Goal: Task Accomplishment & Management: Complete application form

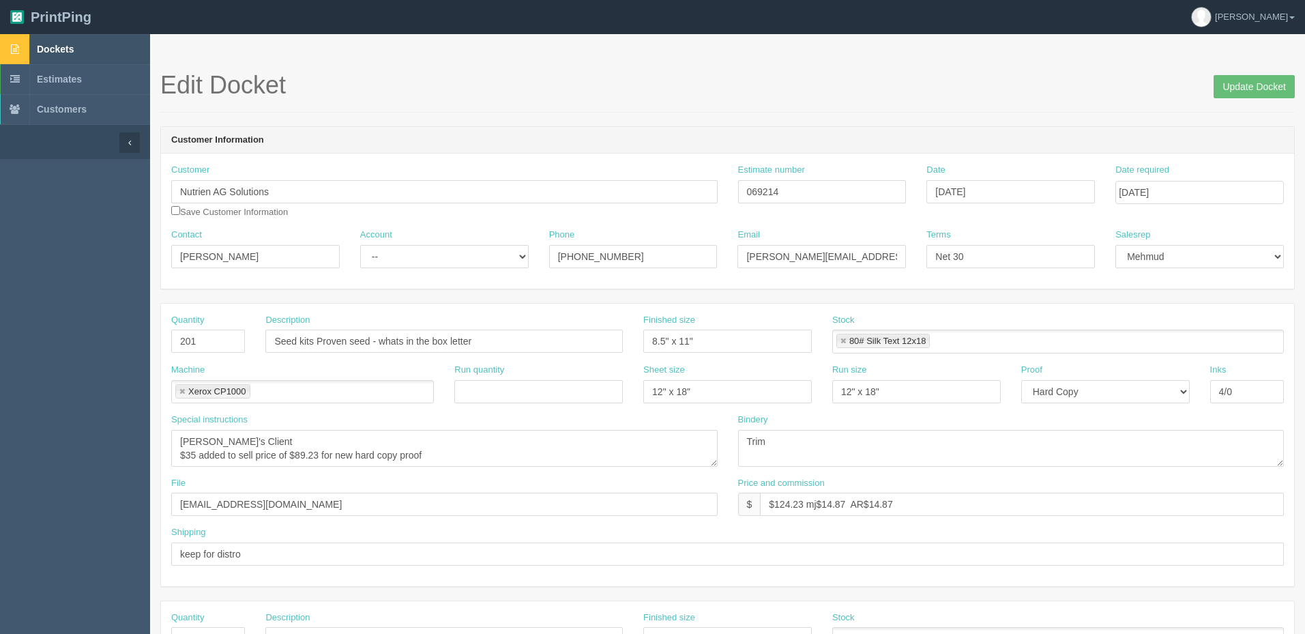
click at [91, 47] on link "Dockets" at bounding box center [75, 49] width 150 height 30
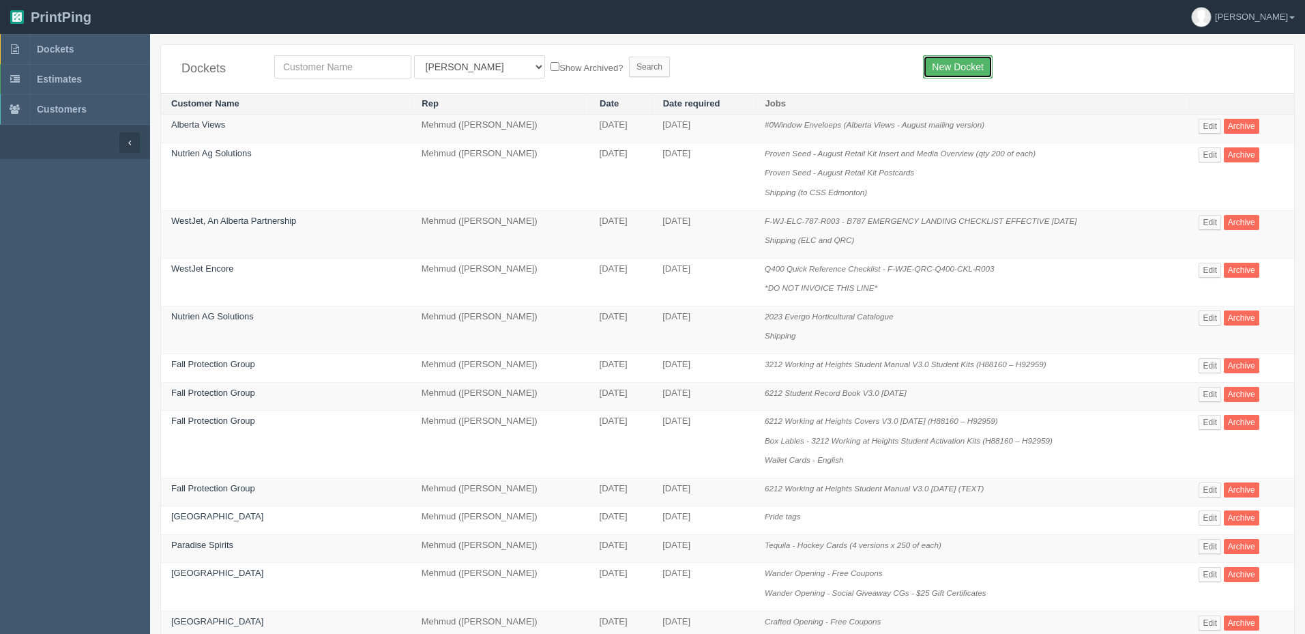
click at [979, 61] on link "New Docket" at bounding box center [957, 66] width 69 height 23
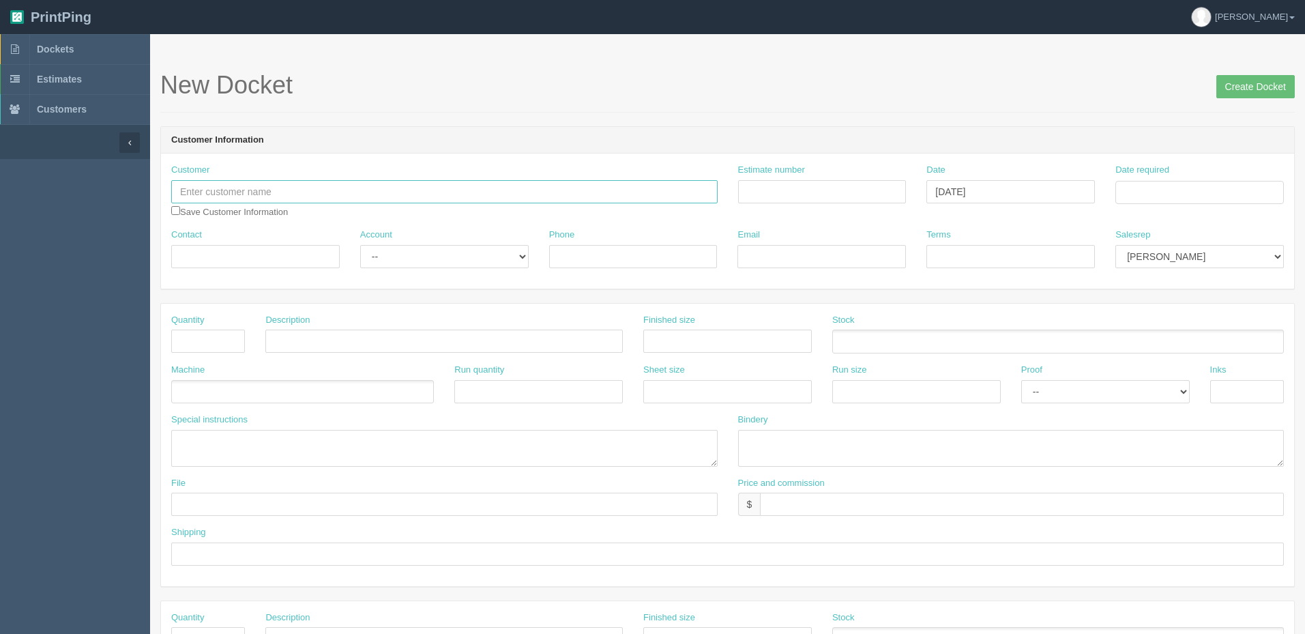
click at [310, 190] on input "text" at bounding box center [444, 191] width 547 height 23
type input "Operation Eyesight Canada"
type input "Outsource - See quotesheet"
click at [1222, 366] on td "5" at bounding box center [1220, 362] width 16 height 20
click at [1184, 281] on td "10" at bounding box center [1184, 284] width 20 height 20
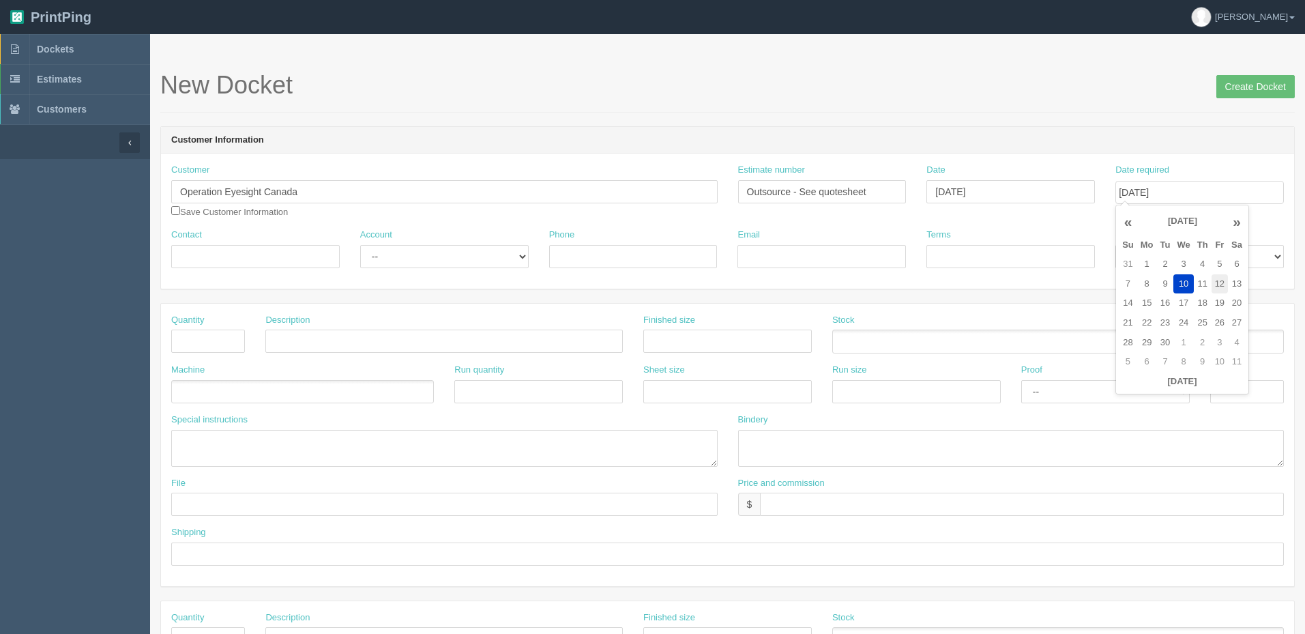
click at [1220, 280] on td "12" at bounding box center [1220, 284] width 16 height 20
type input "[DATE]"
click at [1168, 130] on header "Customer Information" at bounding box center [728, 140] width 1134 height 27
click at [1202, 252] on select "[PERSON_NAME] Mikayla [PERSON_NAME] [PERSON_NAME] [PERSON_NAME] [PERSON_NAME] […" at bounding box center [1200, 256] width 169 height 23
select select "8"
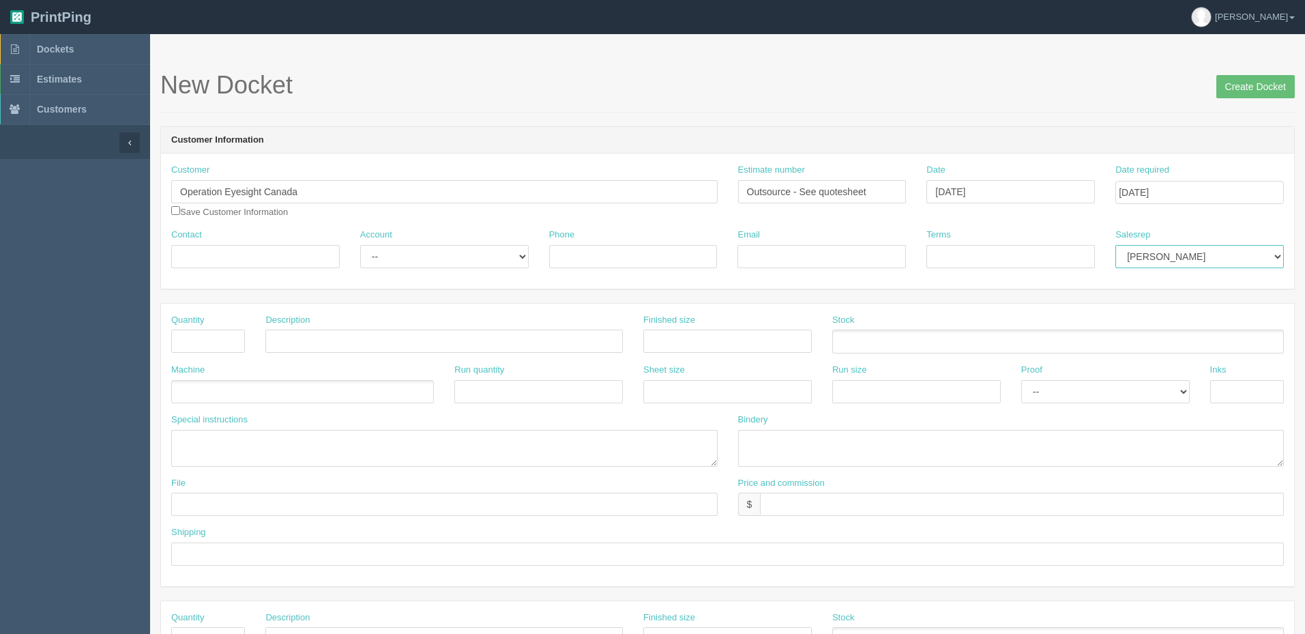
click at [1116, 245] on select "[PERSON_NAME] Mikayla [PERSON_NAME] [PERSON_NAME] [PERSON_NAME] [PERSON_NAME] […" at bounding box center [1200, 256] width 169 height 23
click at [238, 253] on input "Contact" at bounding box center [255, 256] width 169 height 23
type input "[PERSON_NAME]"
select select "Rep Client"
click at [360, 245] on select "-- Existing Client Allrush Client Rep Client" at bounding box center [444, 256] width 169 height 23
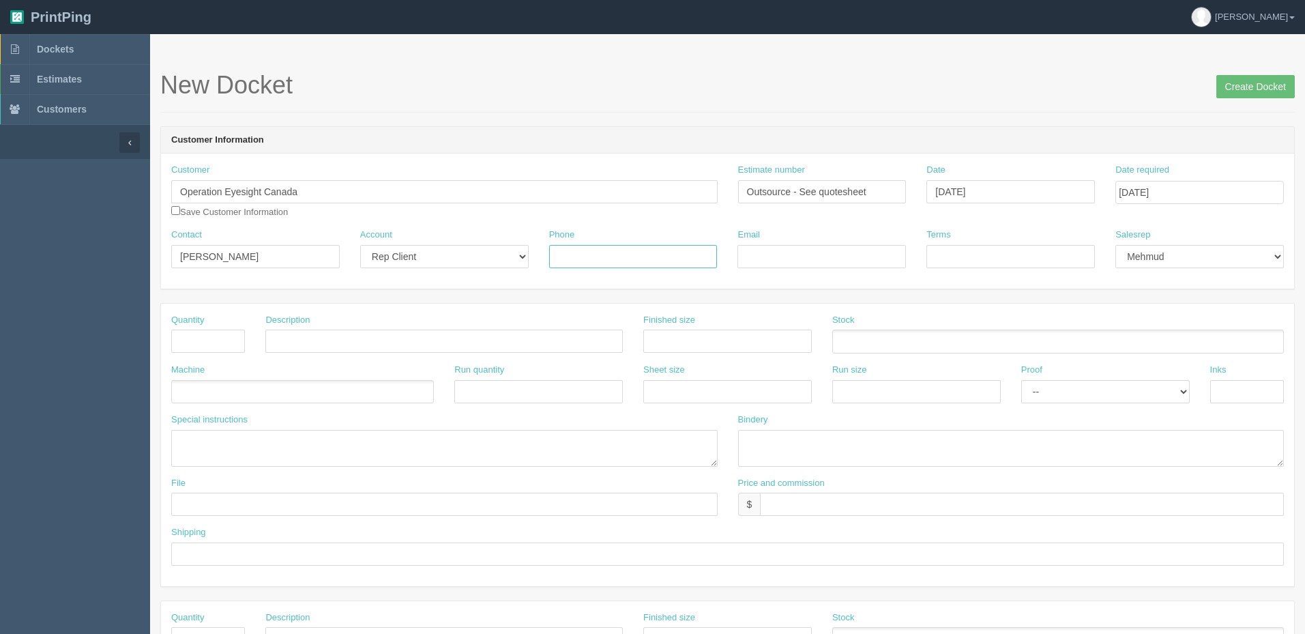
click at [678, 259] on input "Phone" at bounding box center [633, 256] width 169 height 23
paste input "403.670.2638"
type input "403.670.2638"
click at [806, 254] on input "Email" at bounding box center [822, 256] width 169 height 23
type input "[EMAIL_ADDRESS][DOMAIN_NAME]"
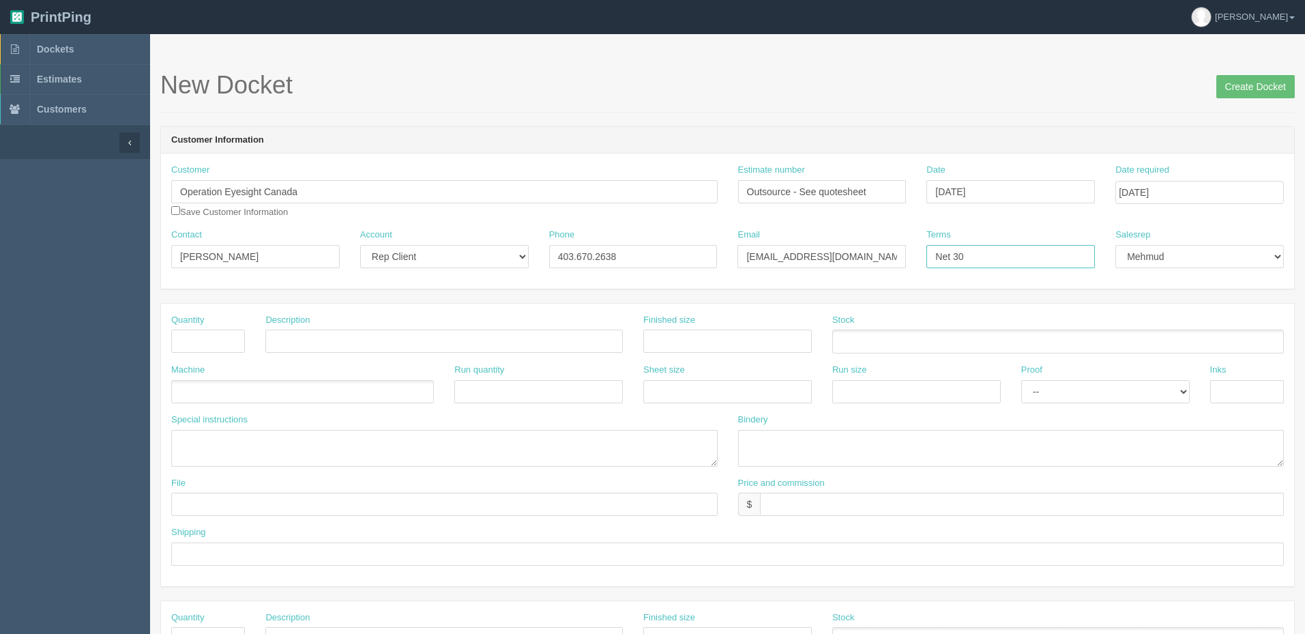
type input "Net 30"
type input "4"
click at [303, 334] on input "text" at bounding box center [444, 341] width 358 height 23
paste input "• Double-Sided Tabletop Banners – Model CRS600B-D"
click at [264, 396] on ul at bounding box center [302, 392] width 263 height 24
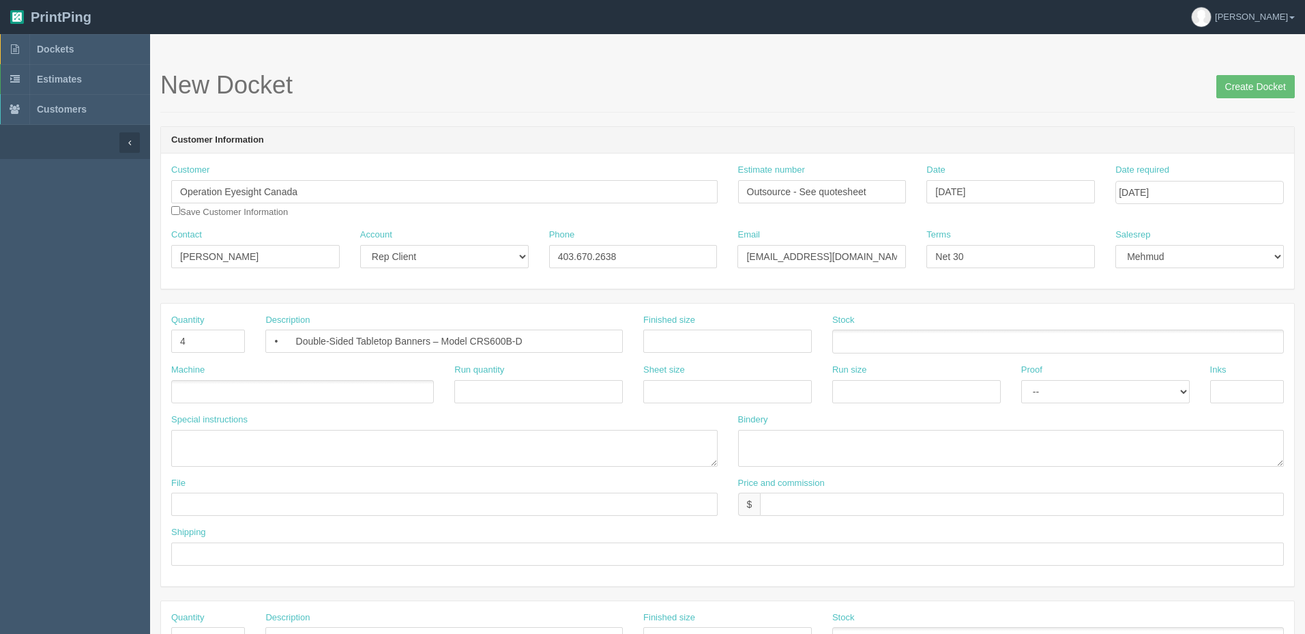
drag, startPoint x: 294, startPoint y: 342, endPoint x: 283, endPoint y: 342, distance: 11.6
drag, startPoint x: 291, startPoint y: 337, endPoint x: 226, endPoint y: 338, distance: 64.8
click at [227, 338] on div "Quantity 4 Description • Double-Sided Tabletop Banners – Model CRS600B-D Finish…" at bounding box center [728, 339] width 1134 height 50
type input "Double-Sided Tabletop Banners – Model CRS600B-D"
click at [210, 390] on ul at bounding box center [302, 392] width 263 height 24
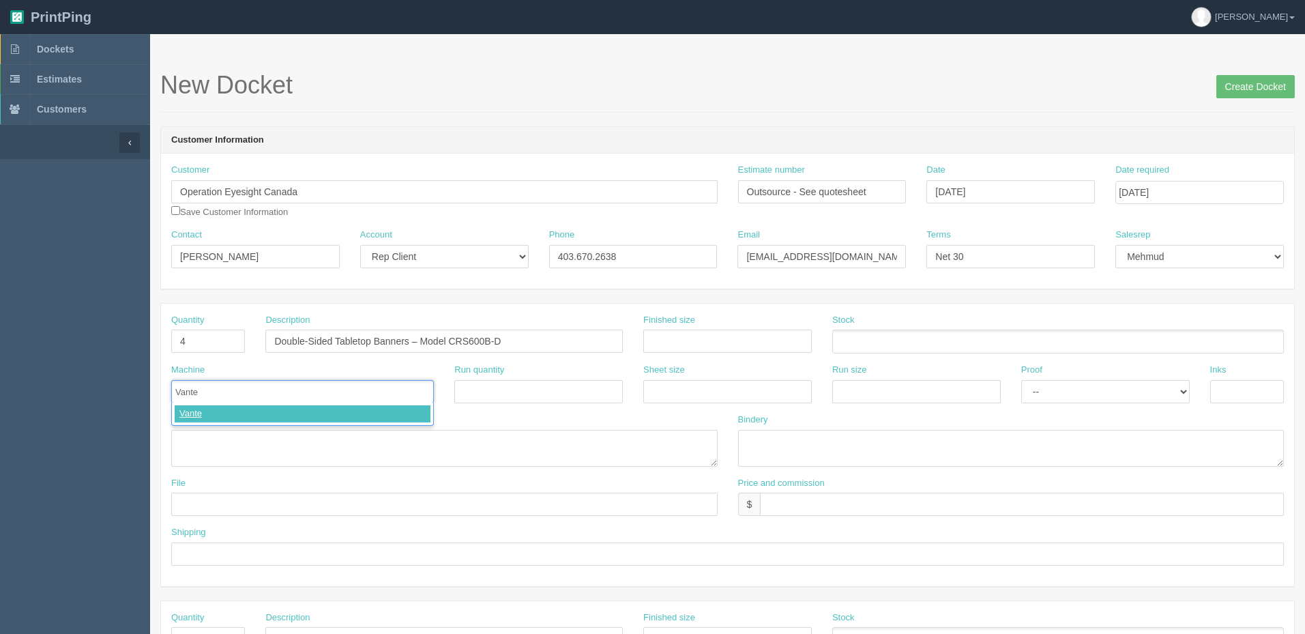
type input "Vantex"
click at [313, 437] on textarea at bounding box center [444, 448] width 547 height 37
type textarea "PO: -"
click at [179, 390] on link at bounding box center [182, 392] width 8 height 9
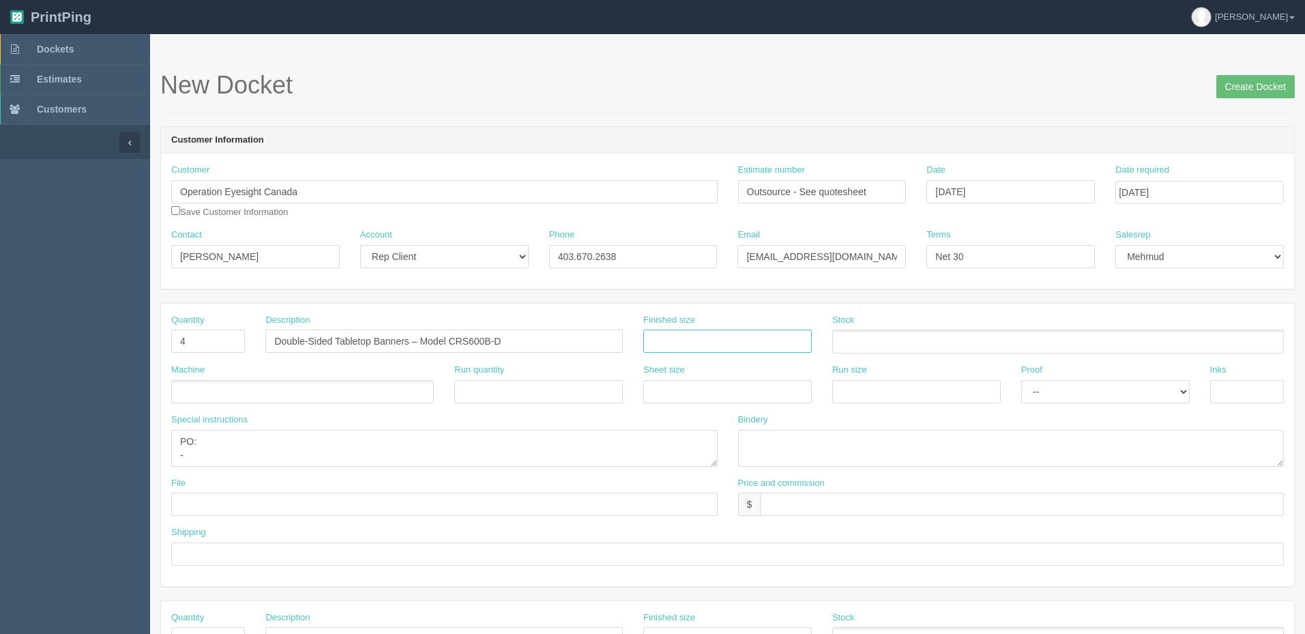
click at [721, 343] on input "text" at bounding box center [728, 341] width 169 height 23
click at [687, 341] on input "text" at bounding box center [728, 341] width 169 height 23
type input "11.75" x 18.5""
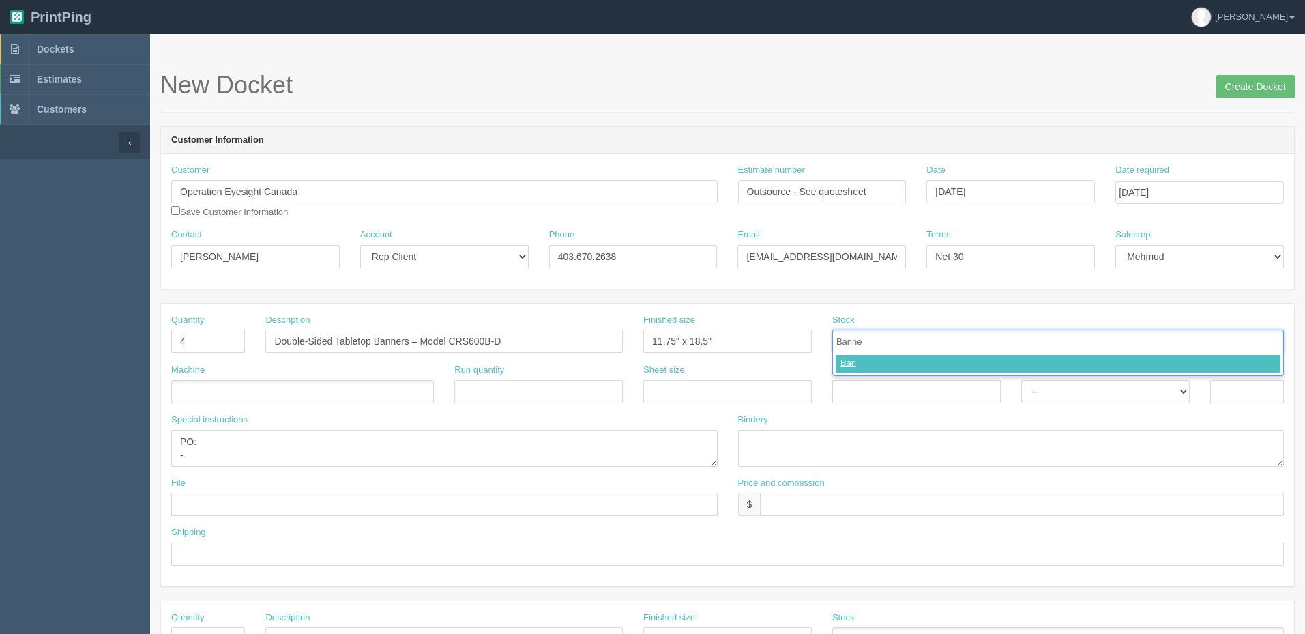
type input "Banner"
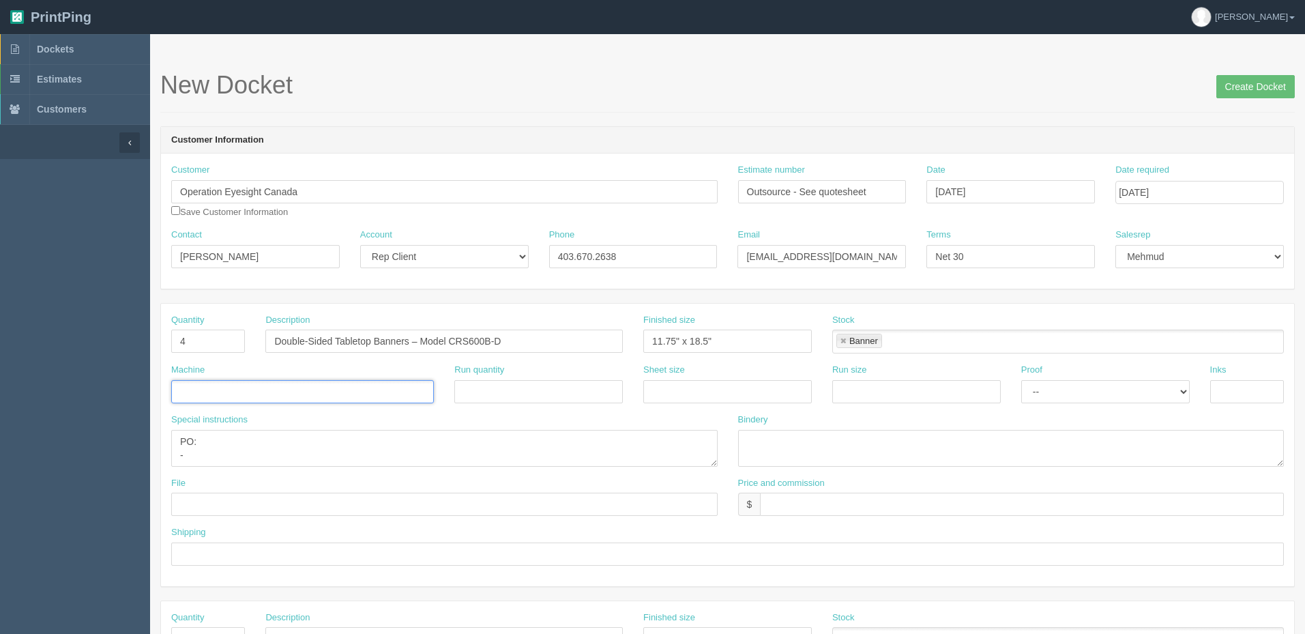
type input "X"
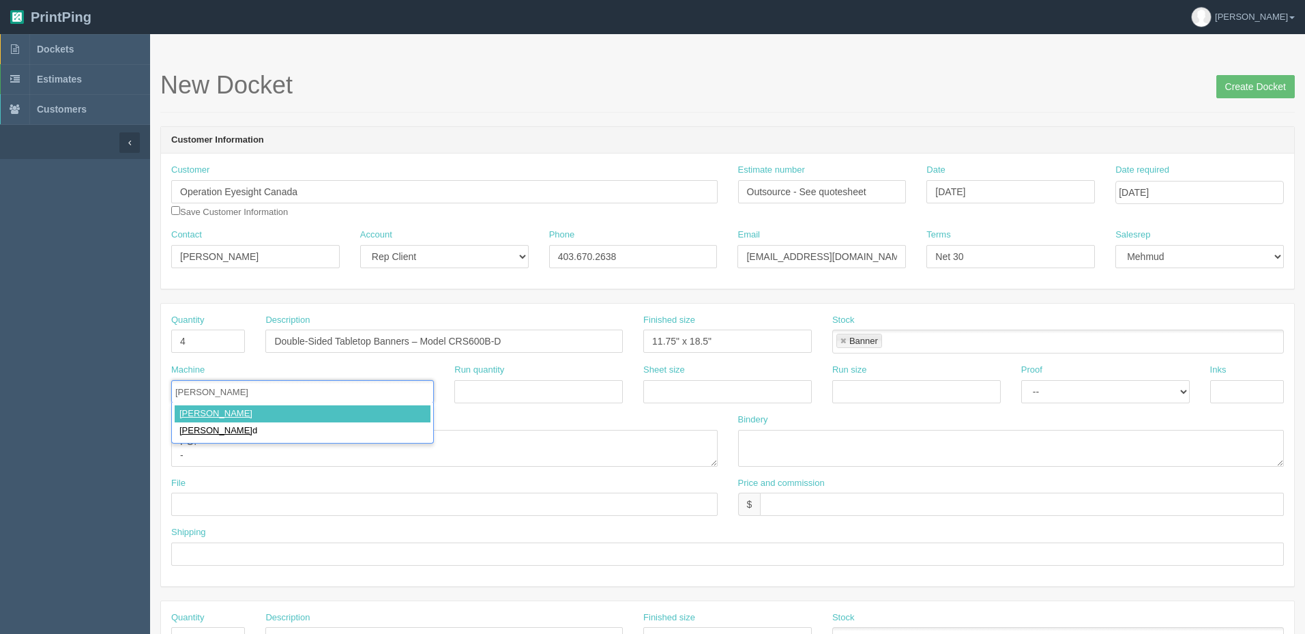
type input "[PERSON_NAME]"
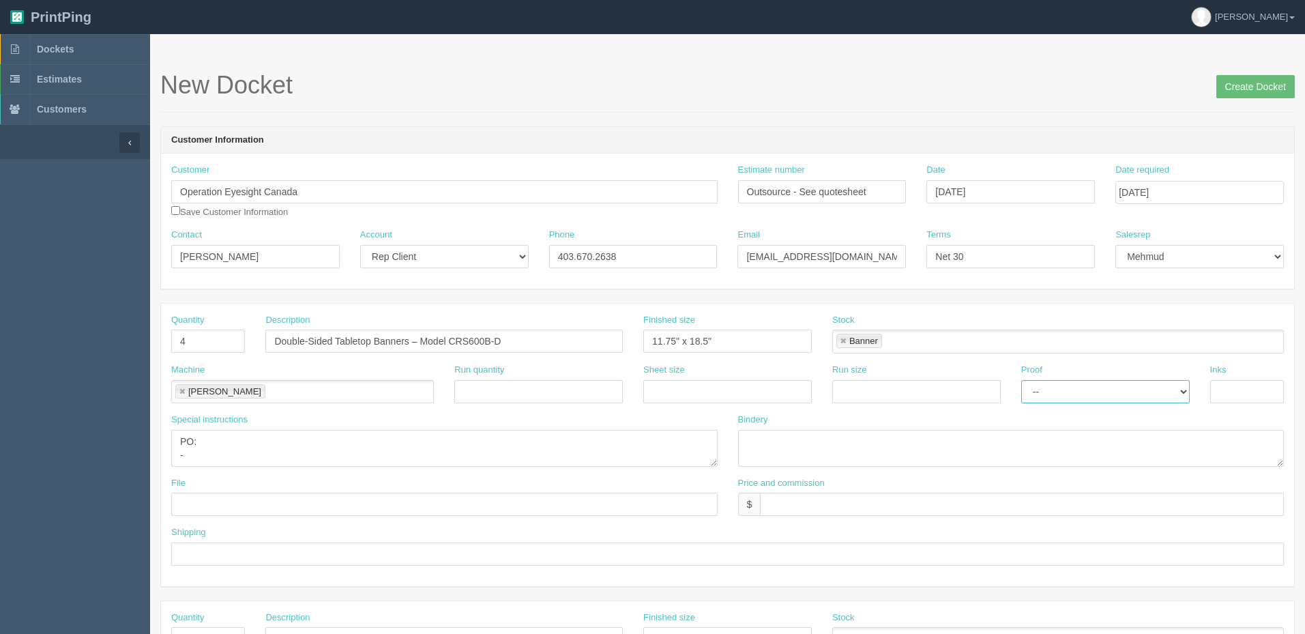
select select "Hard Copy"
click at [1022, 380] on select "-- Email Hard Copy" at bounding box center [1106, 391] width 169 height 23
type input "4/0"
type textarea "double sided, one side gets blue artwork, other side gets orange artwork, match…"
click at [1060, 437] on textarea "trim, assemble onto D/S banner stands coming from Vantex $" at bounding box center [1011, 448] width 547 height 37
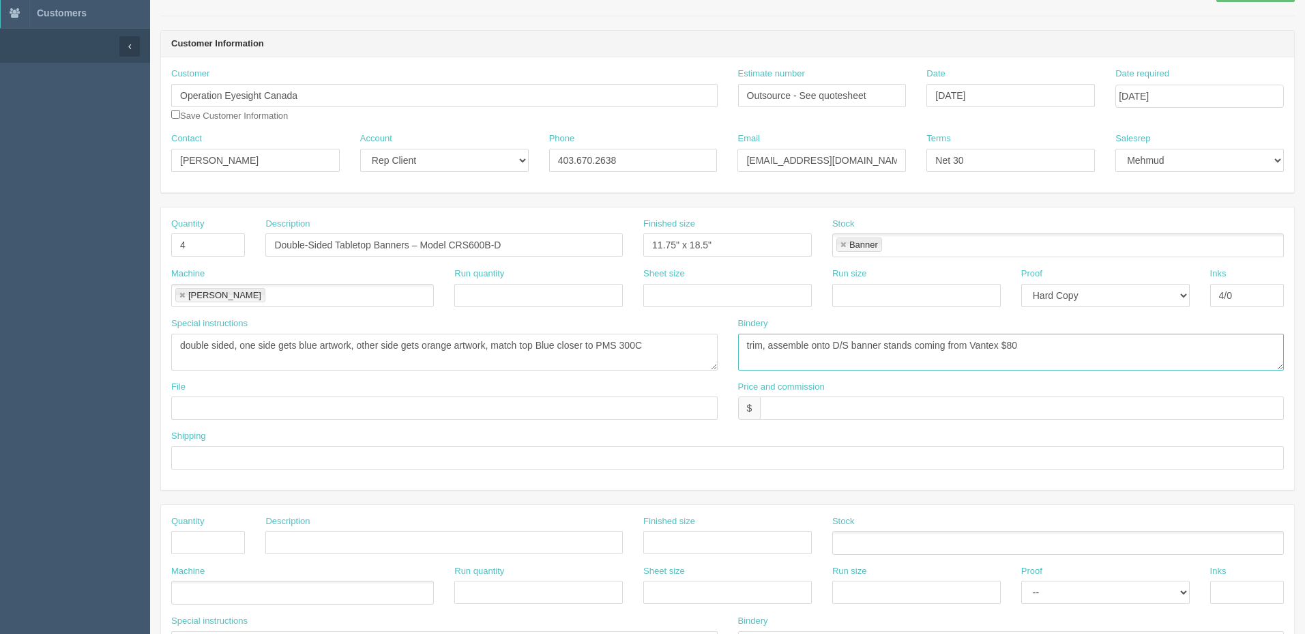
scroll to position [341, 0]
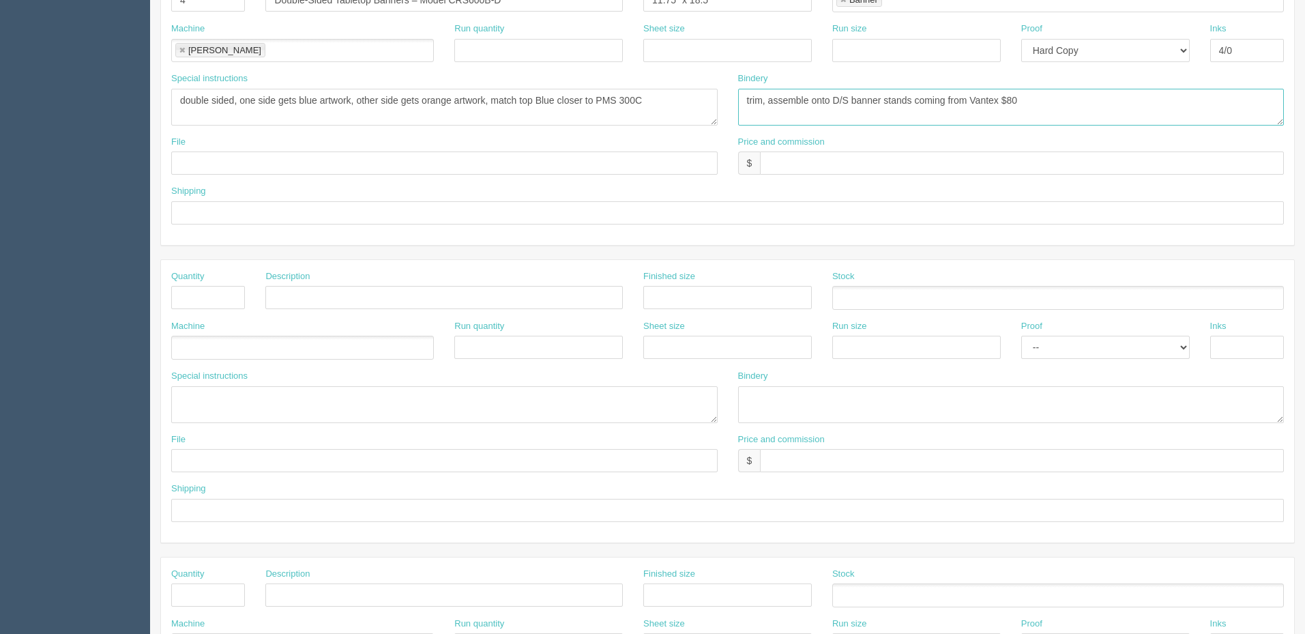
type textarea "trim, assemble onto D/S banner stands coming from Vantex $80"
click at [320, 299] on input "text" at bounding box center [444, 297] width 358 height 23
type input "**DO NOT INVOICE THIS LINE**"
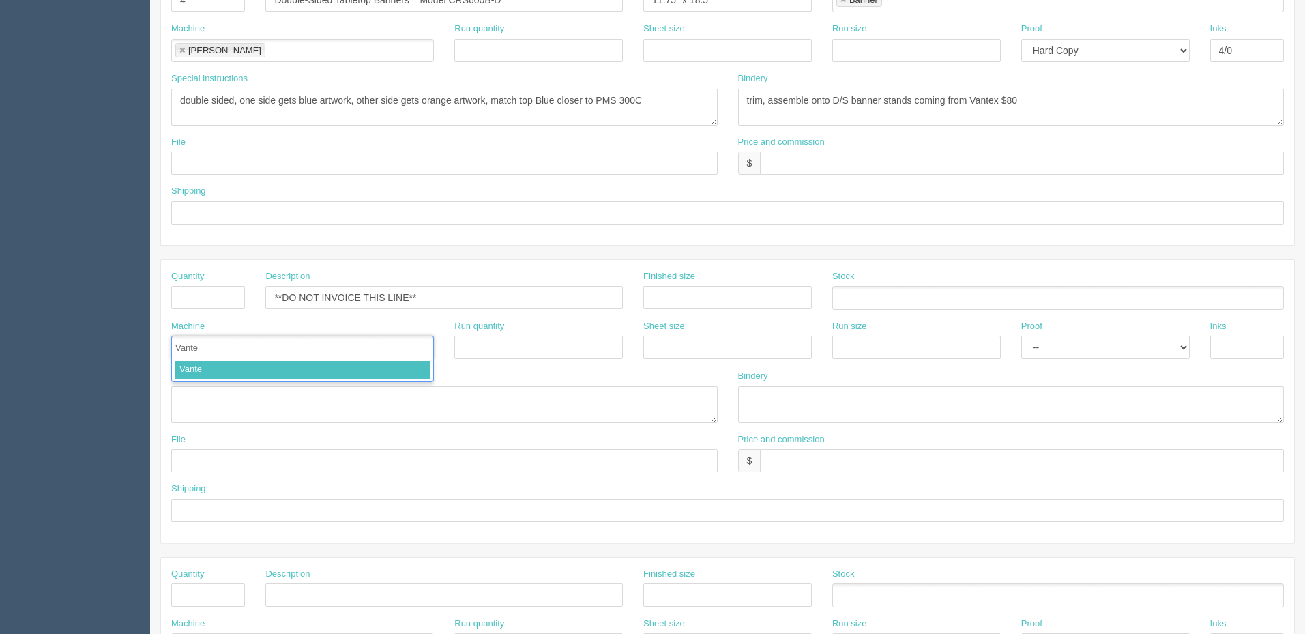
type input "Vantex"
click at [359, 392] on textarea at bounding box center [444, 404] width 547 height 37
type textarea "PO: -"
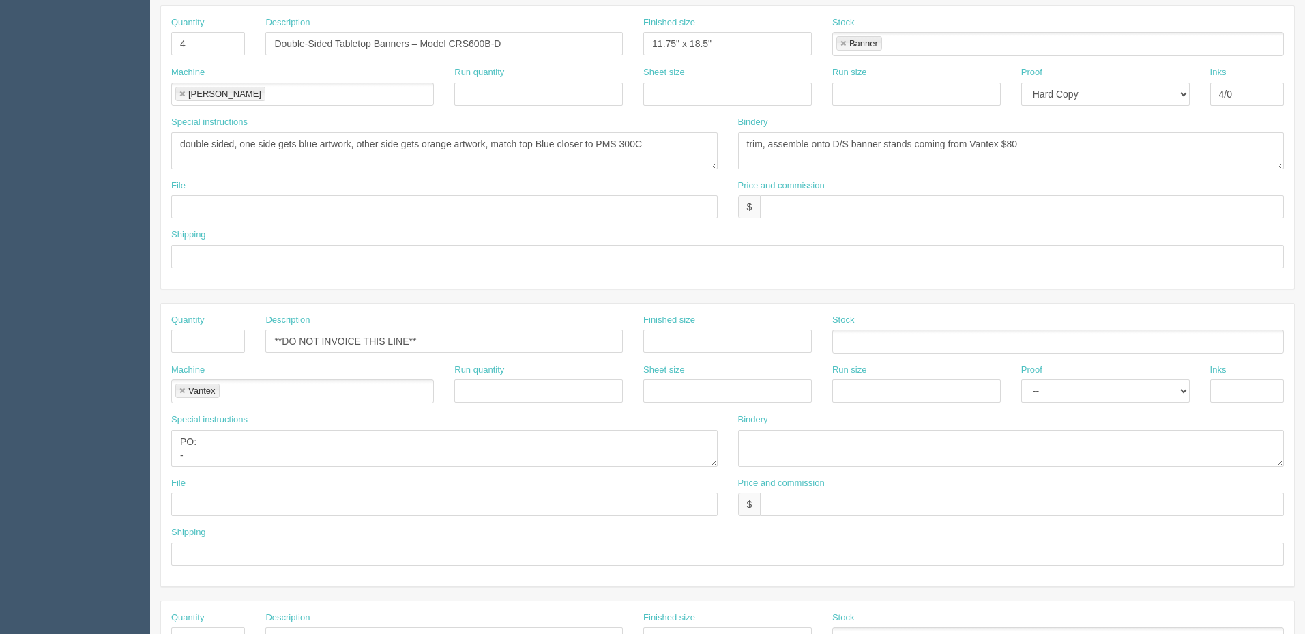
scroll to position [273, 0]
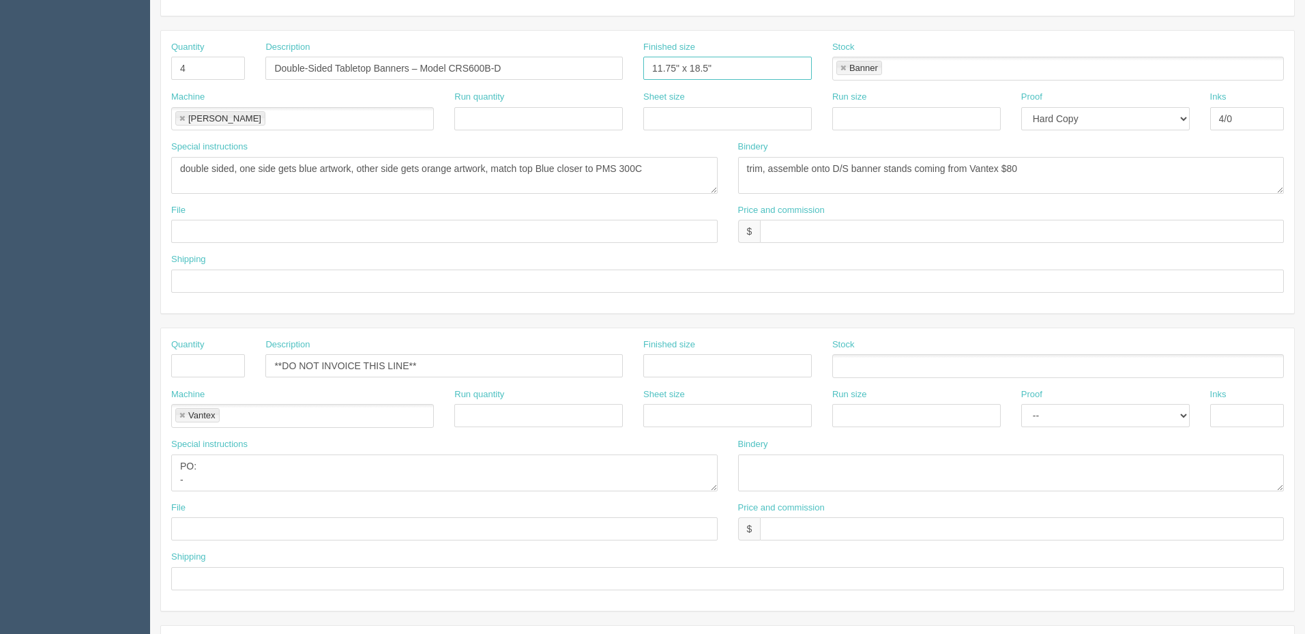
click at [738, 71] on input "11.75" x 18.5"" at bounding box center [728, 68] width 169 height 23
click at [696, 170] on textarea "double sided, one side gets blue artwork, other side gets orange artwork, match…" at bounding box center [444, 175] width 547 height 37
type textarea "double sided, one side gets blue artwork, other side gets orange artwork, match…"
click at [793, 225] on input "text" at bounding box center [1022, 231] width 524 height 23
type input "$"
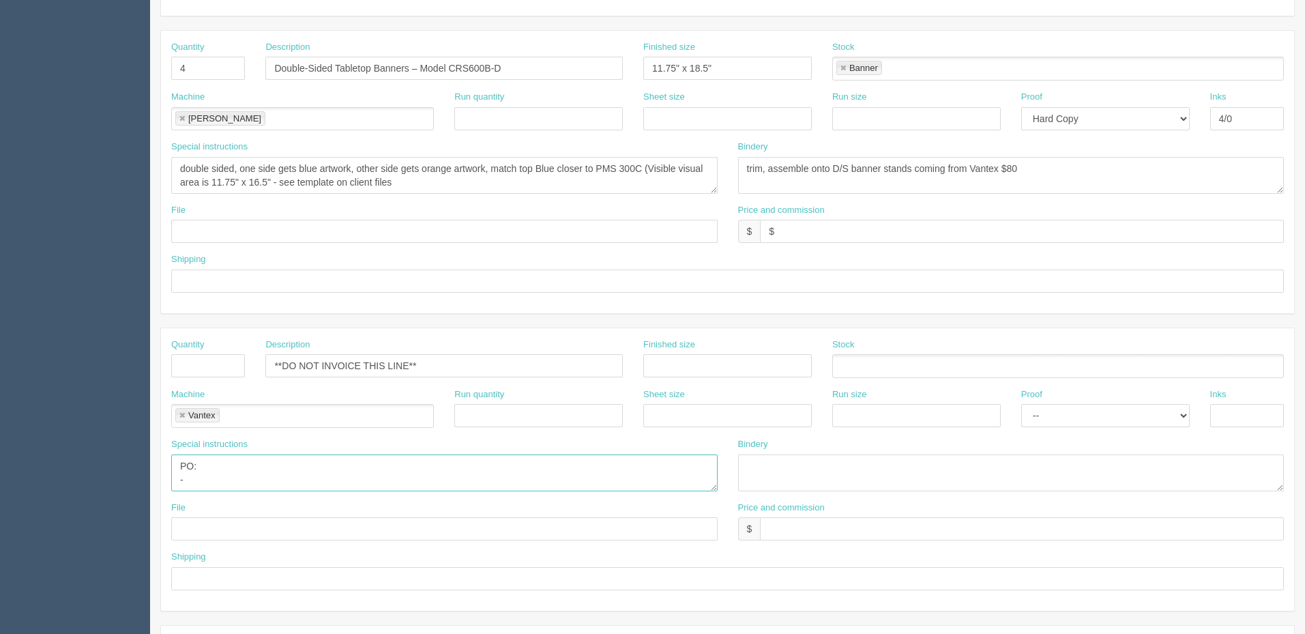
click at [244, 485] on textarea "PO: -" at bounding box center [444, 472] width 547 height 37
paste textarea "CRS600B-D"
type textarea "PO: - Double Sided Table Top Banner Stands CRS600B-D, qty 4, $15(each), $60 - S…"
type input "$(incl above)"
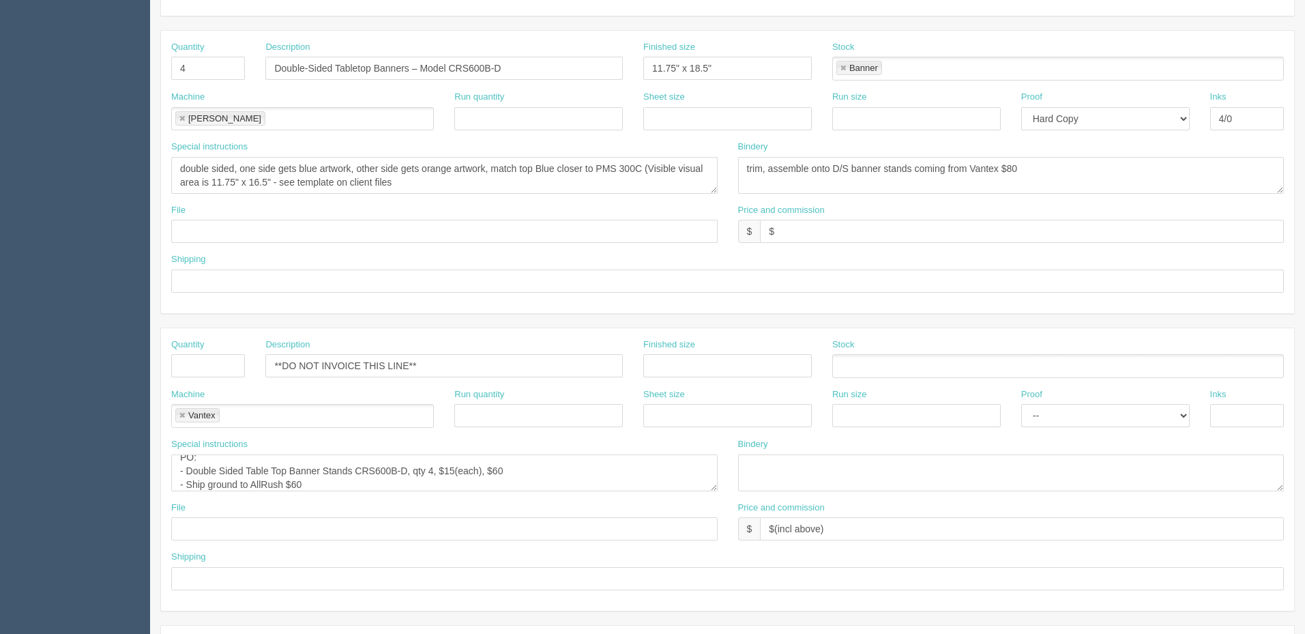
click at [718, 489] on div "Special instructions PO: - Double Sided Table Top Banner Stands CRS600B-D, qty …" at bounding box center [444, 469] width 567 height 63
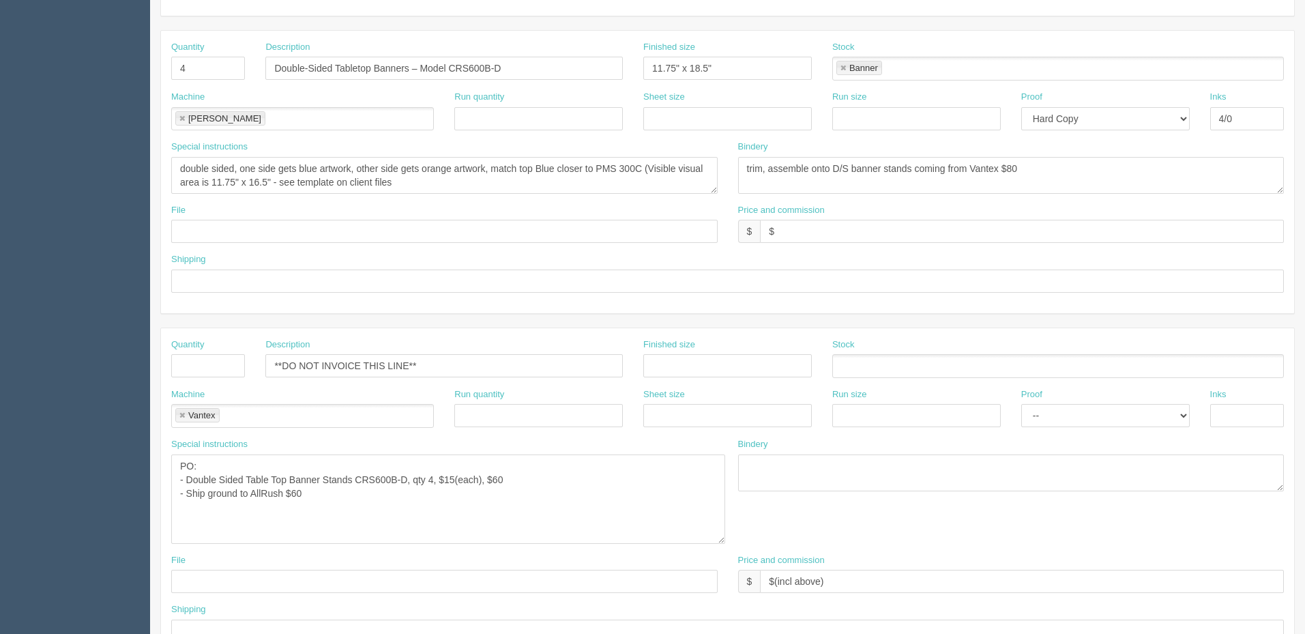
drag, startPoint x: 714, startPoint y: 489, endPoint x: 721, endPoint y: 541, distance: 53.1
click at [721, 541] on textarea "PO: - Double Sided Table Top Banner Stands CRS600B-D, qty 4, $15(each), $60 - S…" at bounding box center [448, 498] width 554 height 89
click at [328, 500] on textarea "PO: - Double Sided Table Top Banner Stands CRS600B-D, qty 4, $15(each), $60 - S…" at bounding box center [448, 498] width 554 height 89
click at [363, 483] on textarea "PO: - Double Sided Table Top Banner Stands CRS600B-D, qty 4, $15(each), $60 - S…" at bounding box center [448, 498] width 554 height 89
paste textarea "CRS600B-D"
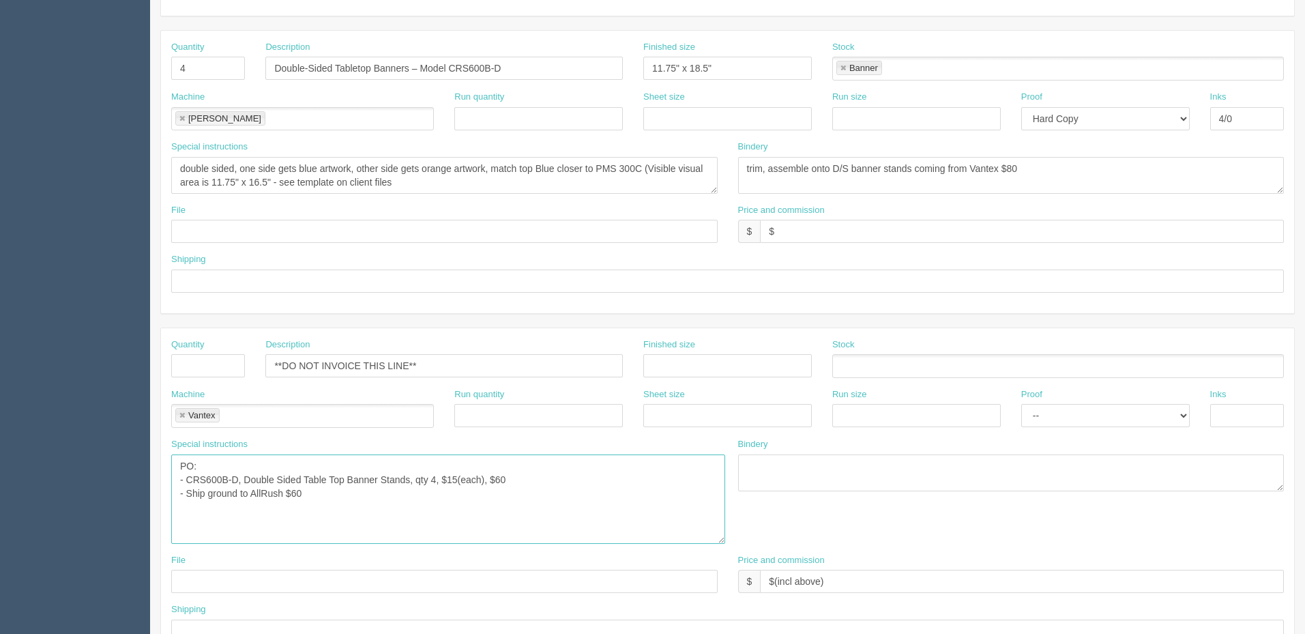
drag, startPoint x: 510, startPoint y: 478, endPoint x: 578, endPoint y: 493, distance: 69.2
click at [513, 478] on textarea "PO: - CRS600B-D, Double Sided Table Top Banner Stands, qty 4, $15(each), $60 - …" at bounding box center [448, 498] width 554 height 89
click at [437, 498] on textarea "PO: - CRS600B-D, Double Sided Table Top Banner Stands, qty 4, $15(each), $60(to…" at bounding box center [448, 498] width 554 height 89
type textarea "PO: - CRS600B-D, Double Sided Table Top Banner Stands, qty 4, $15(each), $60(to…"
click at [863, 224] on input "$" at bounding box center [1022, 231] width 524 height 23
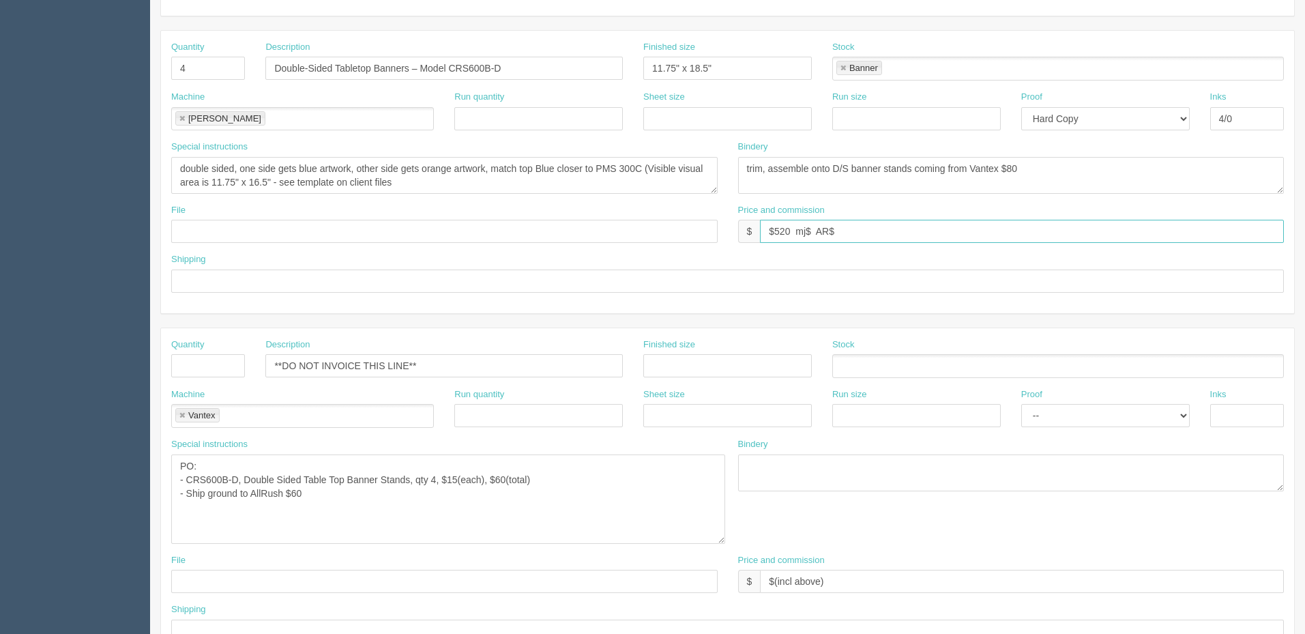
click at [844, 227] on input "$520 mj$ AR$" at bounding box center [1022, 231] width 524 height 23
paste input "145.69"
type input "$520 mj$145.69 AR$145.69"
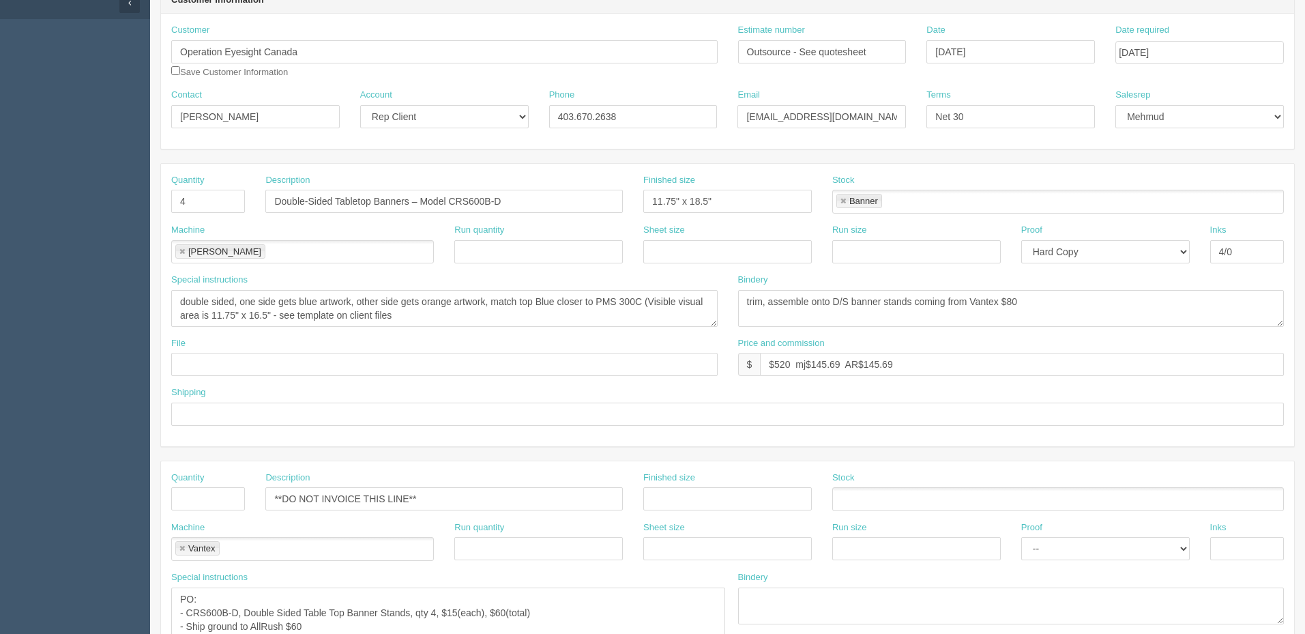
scroll to position [68, 0]
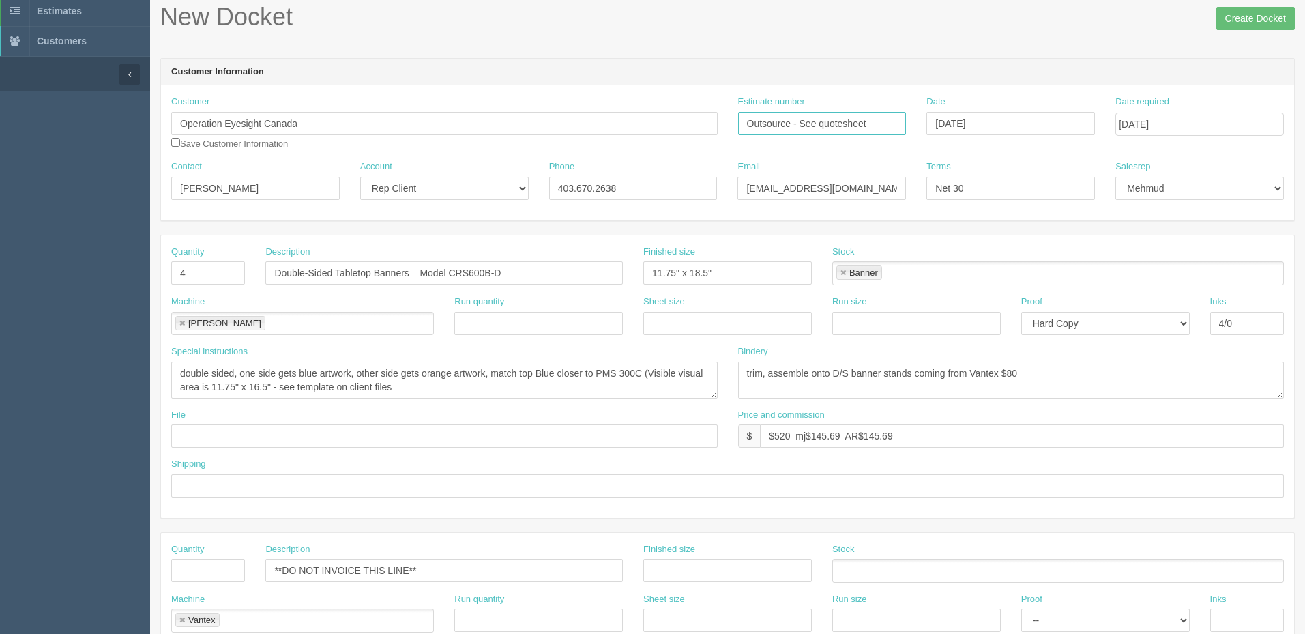
drag, startPoint x: 886, startPoint y: 120, endPoint x: 669, endPoint y: 147, distance: 218.0
click at [669, 147] on div "Customer Operation Eyesight Canada Operation Eyesight Canada Operation Eyesight…" at bounding box center [728, 128] width 1134 height 65
click at [791, 127] on input "Outsource - See quotesheet" at bounding box center [822, 123] width 169 height 23
drag, startPoint x: 882, startPoint y: 115, endPoint x: 461, endPoint y: 144, distance: 422.7
click at [461, 144] on div "Customer Operation Eyesight Canada Operation Eyesight Canada Operation Eyesight…" at bounding box center [728, 128] width 1134 height 65
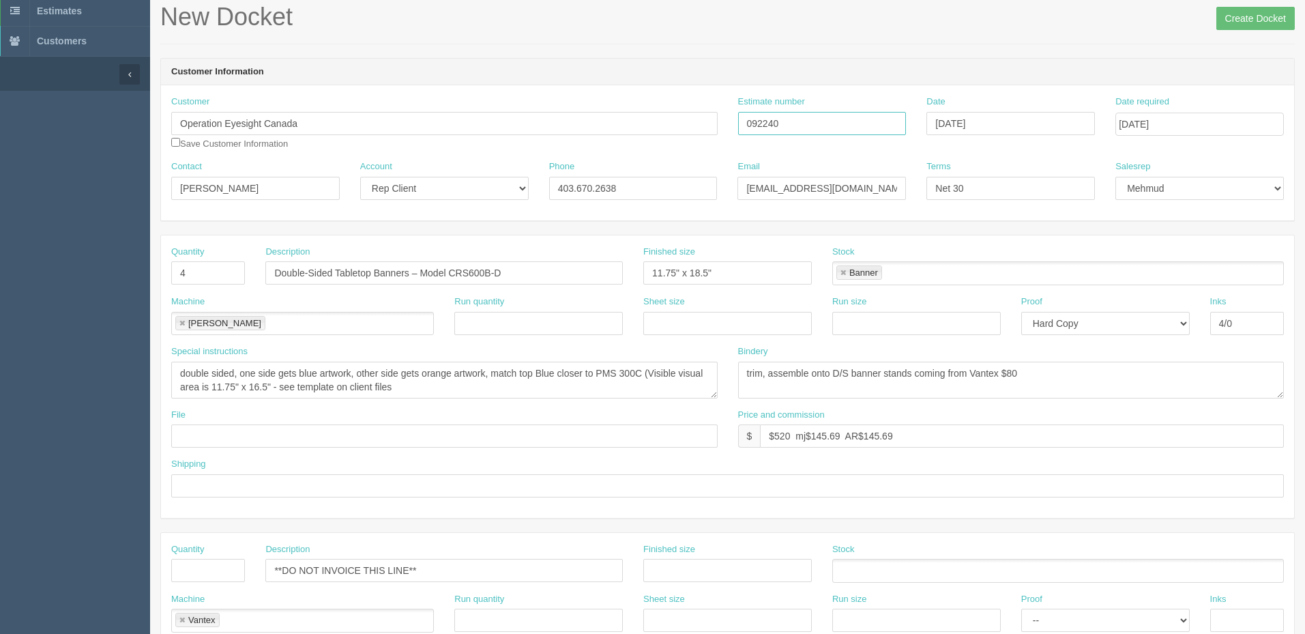
type input "092240"
click at [493, 386] on textarea "double sided, one side gets blue artwork, other side gets orange artwork, match…" at bounding box center [444, 380] width 547 height 37
click at [1211, 121] on input "[DATE]" at bounding box center [1200, 124] width 169 height 23
click at [1181, 212] on td "10" at bounding box center [1184, 216] width 20 height 20
type input "[DATE]"
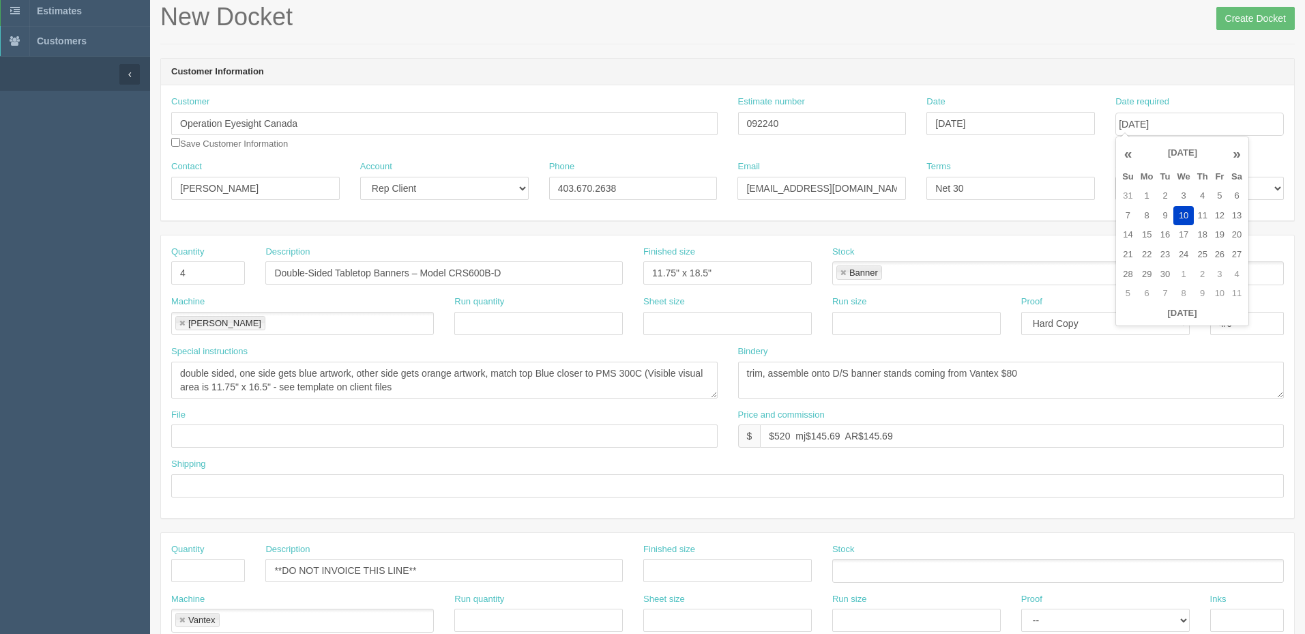
click at [1088, 81] on header "Customer Information" at bounding box center [728, 72] width 1134 height 27
click at [302, 435] on input "text" at bounding box center [444, 435] width 547 height 23
click at [435, 386] on textarea "double sided, one side gets blue artwork, other side gets orange artwork, match…" at bounding box center [444, 380] width 547 height 37
click at [182, 373] on textarea "double sided, one side gets blue artwork, other side gets orange artwork, match…" at bounding box center [444, 380] width 547 height 37
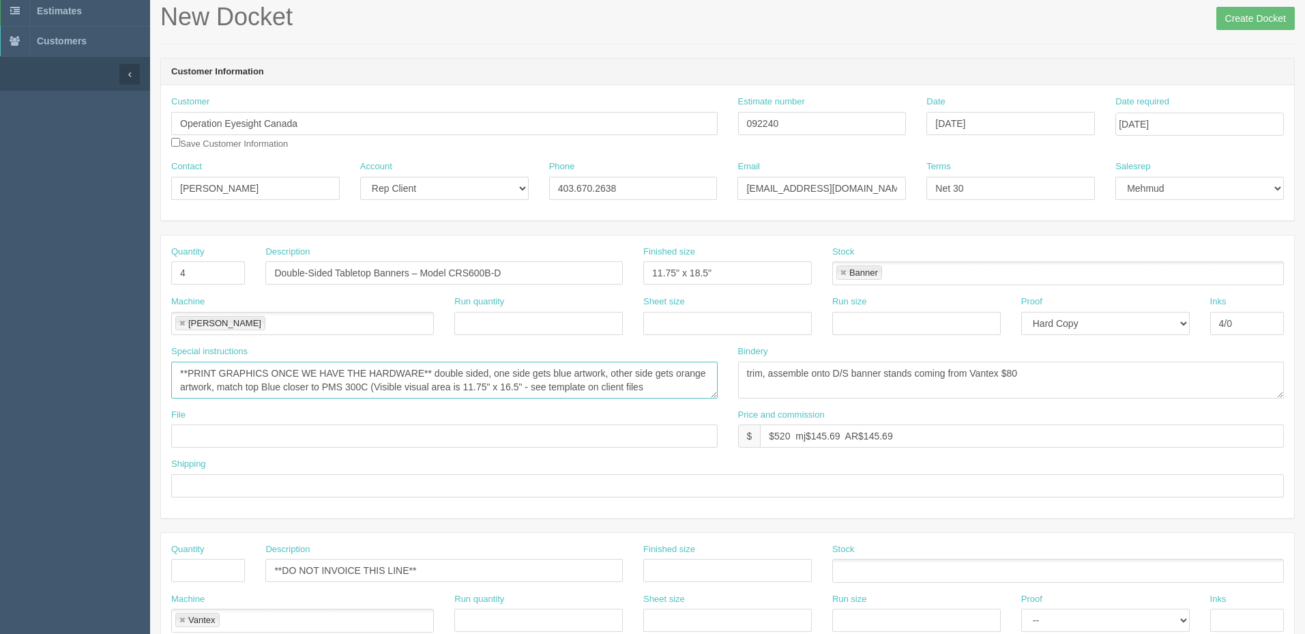
click at [347, 388] on textarea "**PRINT GRAPHICS ONCE WE HAVE THE HARDWARE** double sided, one side gets blue a…" at bounding box center [444, 380] width 547 height 37
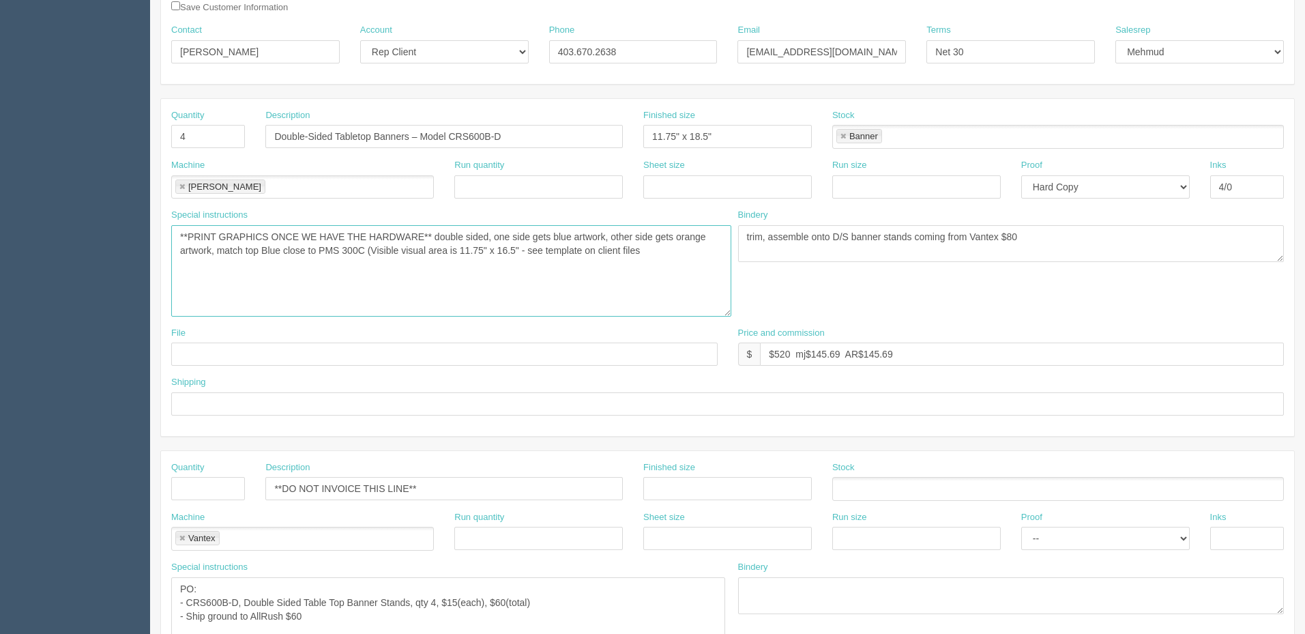
drag, startPoint x: 712, startPoint y: 259, endPoint x: 725, endPoint y: 314, distance: 56.3
click at [725, 314] on textarea "**PRINT GRAPHICS ONCE WE HAVE THE HARDWARE** double sided, one side gets blue a…" at bounding box center [451, 270] width 560 height 91
drag, startPoint x: 670, startPoint y: 250, endPoint x: 710, endPoint y: 264, distance: 42.5
click at [671, 248] on textarea "**PRINT GRAPHICS ONCE WE HAVE THE HARDWARE** double sided, one side gets blue a…" at bounding box center [451, 270] width 560 height 91
type textarea "**PRINT GRAPHICS ONCE WE HAVE THE HARDWARE** double sided, one side gets blue a…"
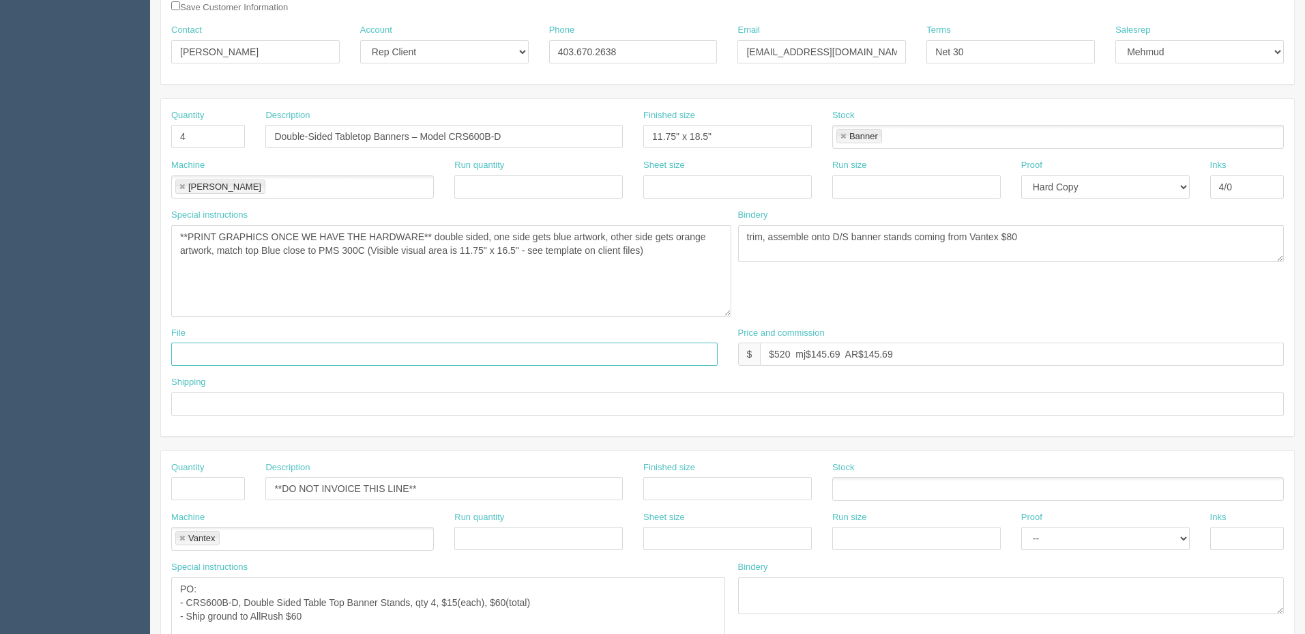
click at [243, 351] on input "text" at bounding box center [444, 354] width 547 height 23
paste input "Z:\O\Operation Eyesight\2025\[DATE]"
drag, startPoint x: 198, startPoint y: 357, endPoint x: 134, endPoint y: 353, distance: 63.6
click at [134, 353] on section "Dockets Estimates Customers" at bounding box center [652, 485] width 1305 height 1312
type input "\Operation Eyesight\2025\[DATE]"
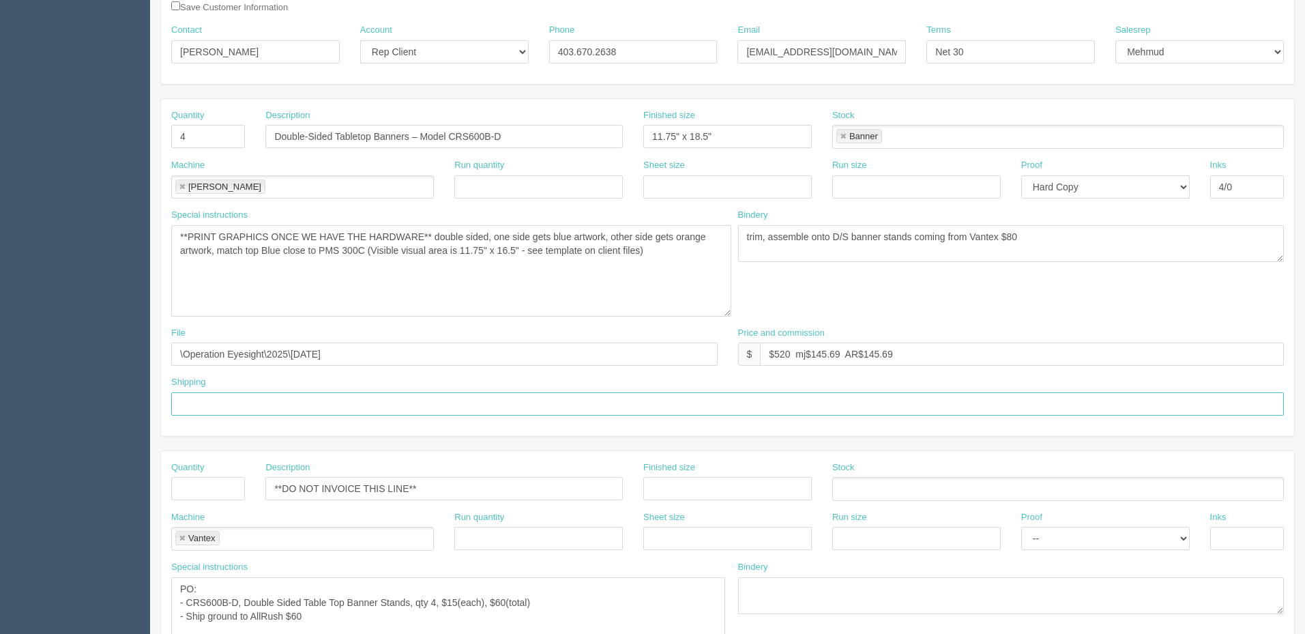
click at [291, 404] on input "text" at bounding box center [727, 403] width 1113 height 23
type input "Call for pickup when ready"
click at [674, 253] on textarea "**PRINT GRAPHICS ONCE WE HAVE THE HARDWARE** double sided, one side gets blue a…" at bounding box center [451, 270] width 560 height 91
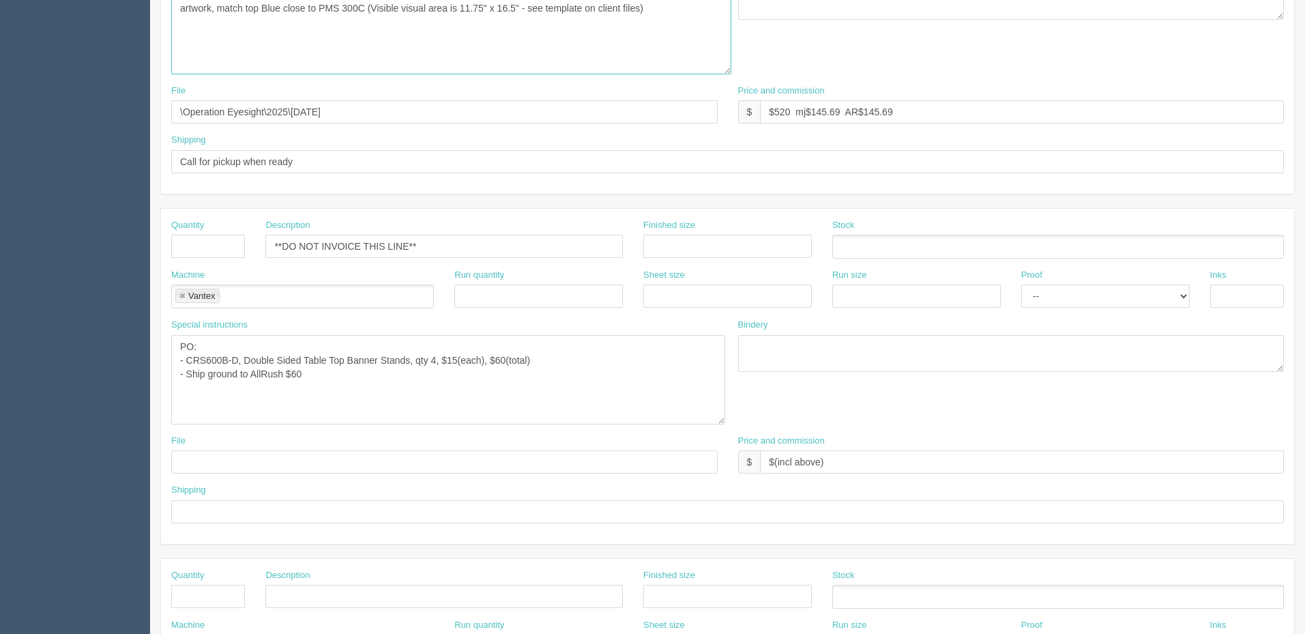
scroll to position [478, 0]
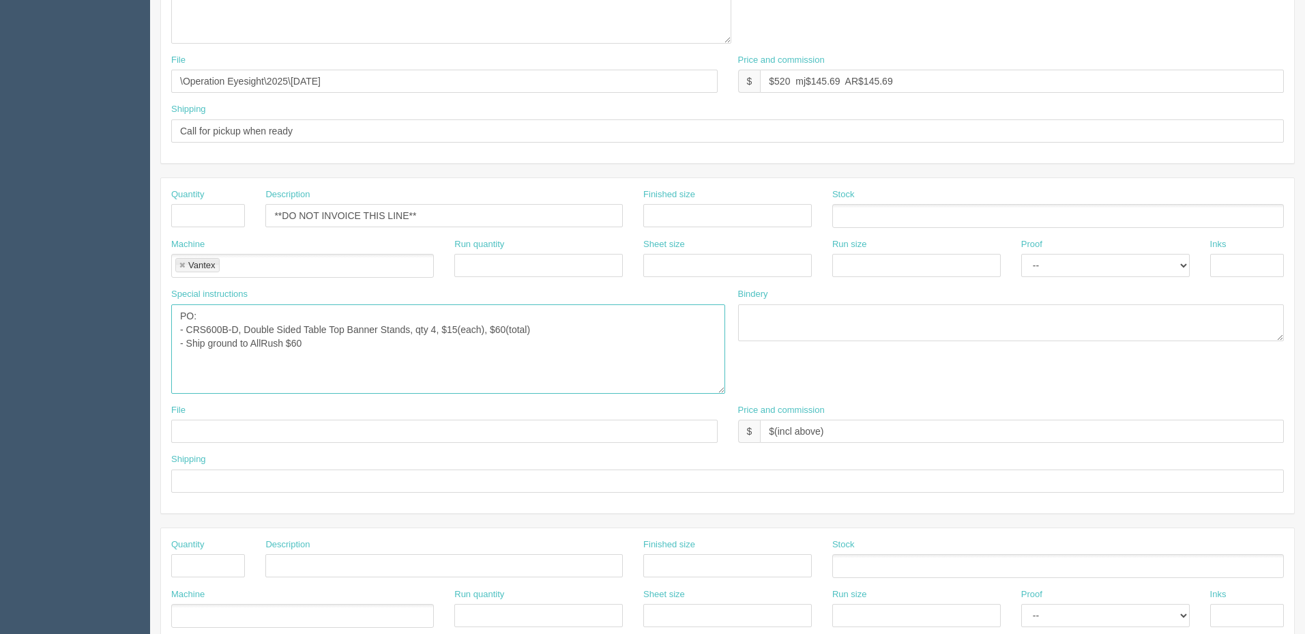
click at [350, 338] on textarea "PO: - CRS600B-D, Double Sided Table Top Banner Stands, qty 4, $15(each), $60(to…" at bounding box center [448, 348] width 554 height 89
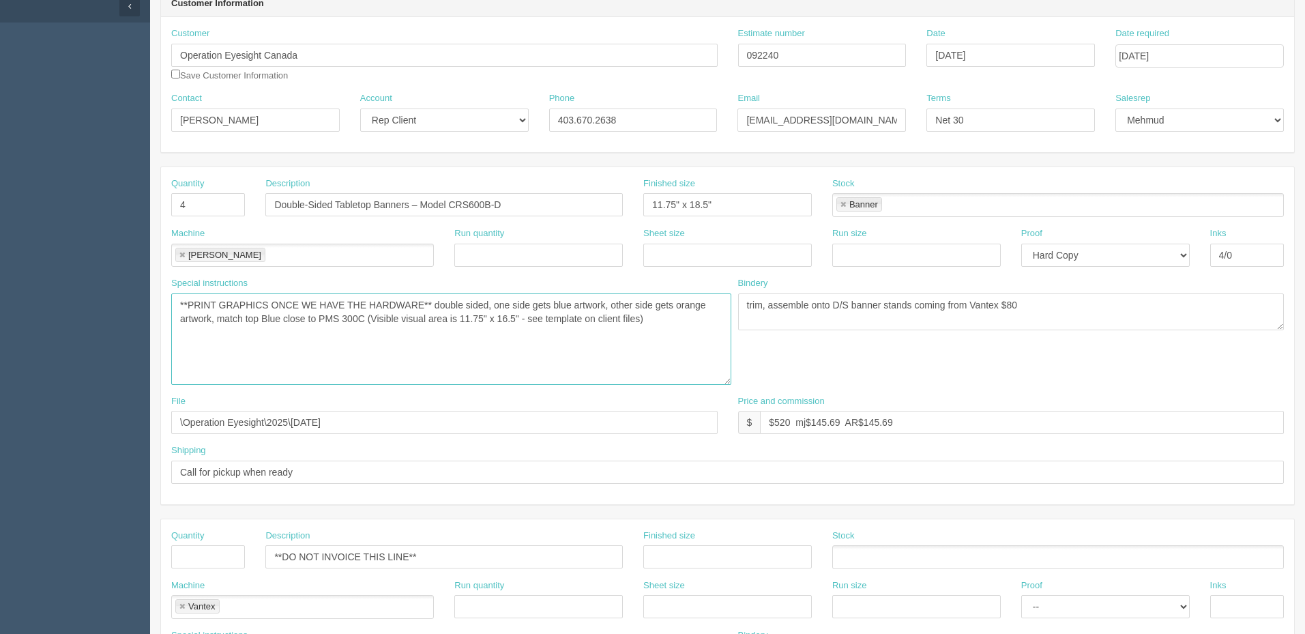
click at [530, 317] on textarea "**PRINT GRAPHICS ONCE WE HAVE THE HARDWARE** double sided, one side gets blue a…" at bounding box center [451, 338] width 560 height 91
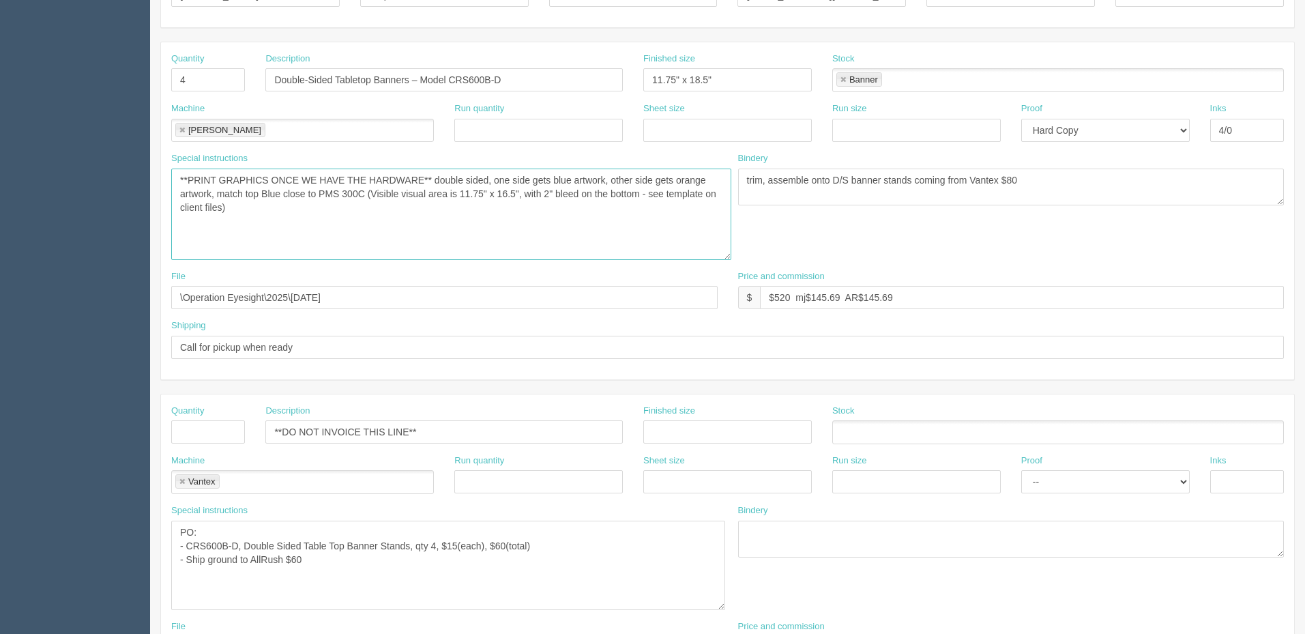
scroll to position [478, 0]
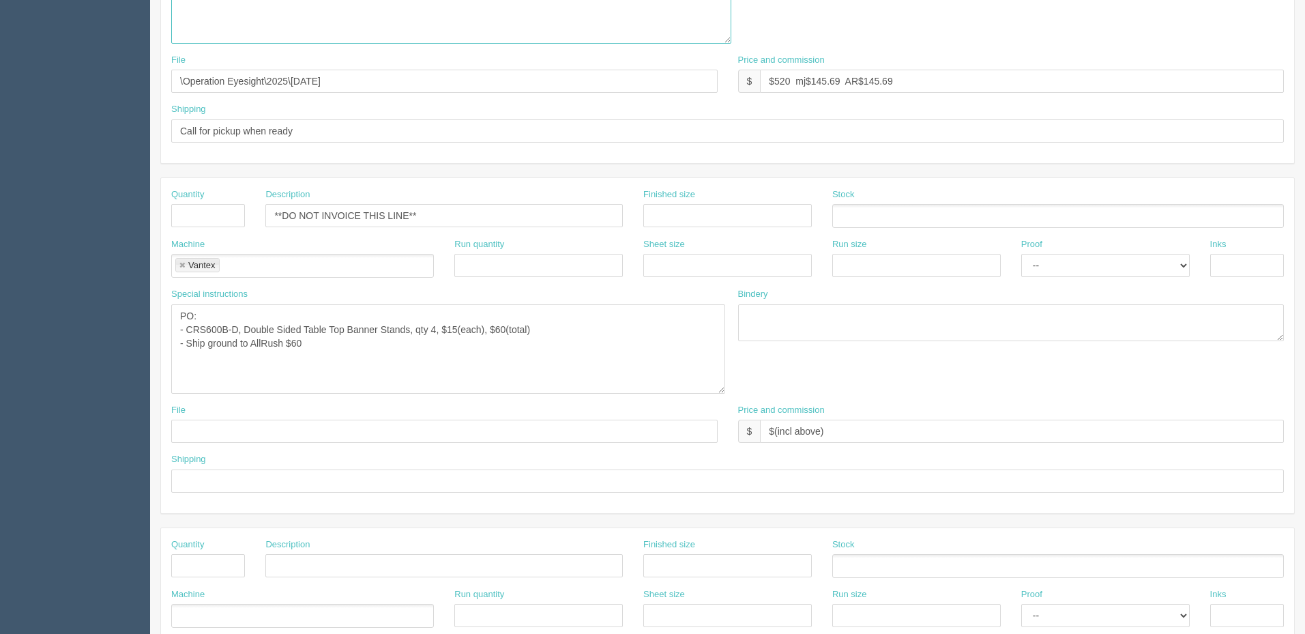
type textarea "**PRINT GRAPHICS ONCE WE HAVE THE HARDWARE** double sided, one side gets blue a…"
click at [348, 344] on textarea "PO: - CRS600B-D, Double Sided Table Top Banner Stands, qty 4, $15(each), $60(to…" at bounding box center [448, 348] width 554 height 89
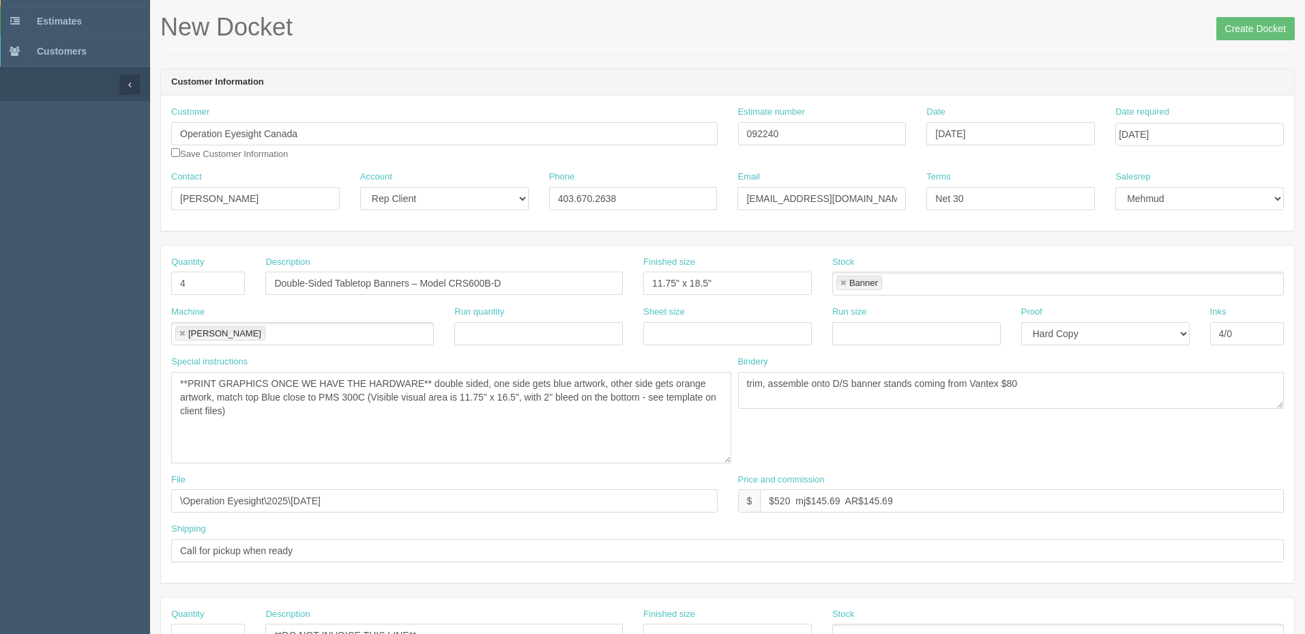
scroll to position [0, 0]
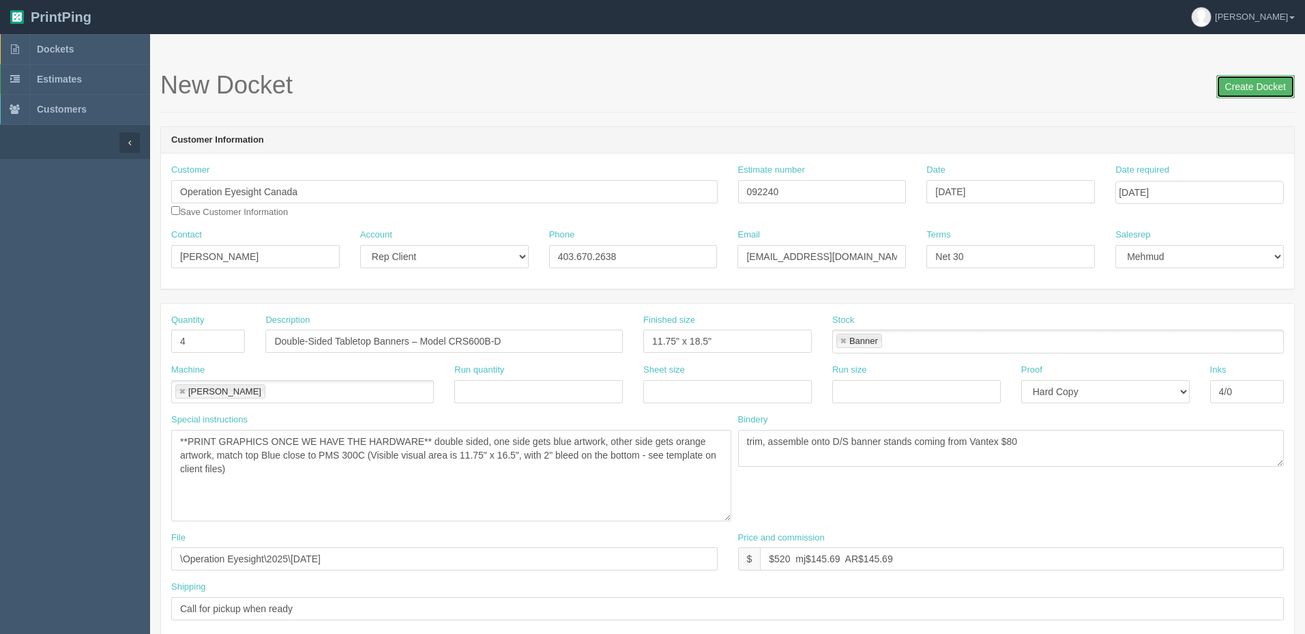
click at [1235, 82] on input "Create Docket" at bounding box center [1256, 86] width 78 height 23
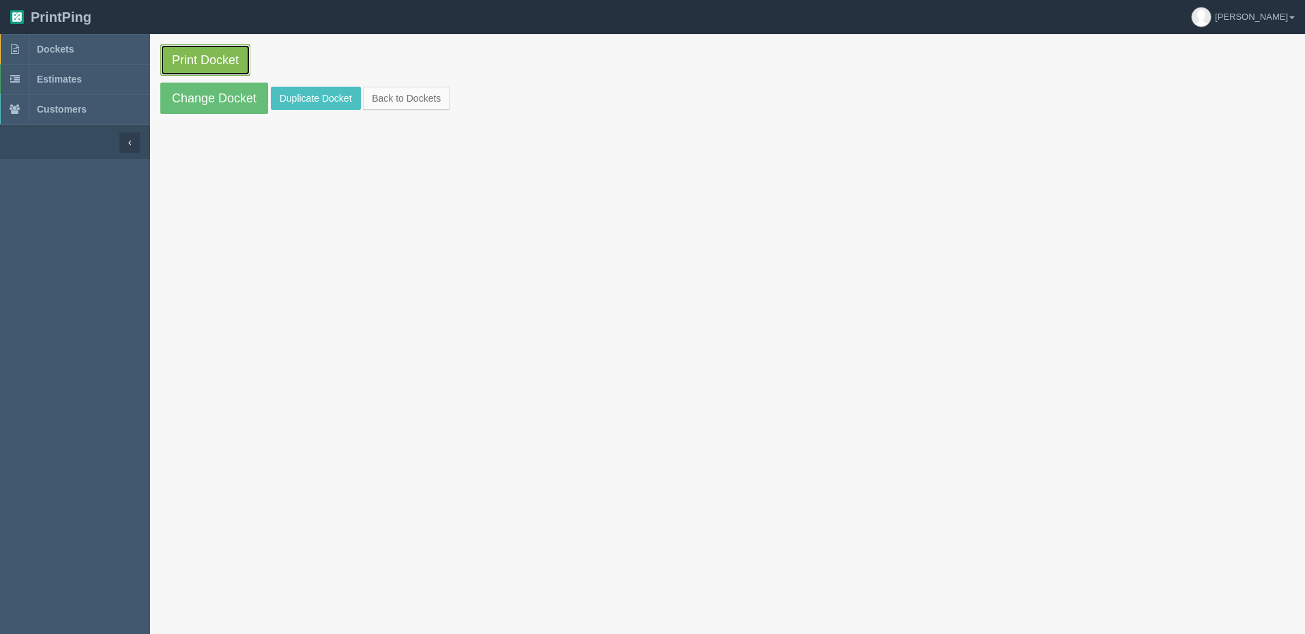
click at [214, 64] on link "Print Docket" at bounding box center [205, 59] width 90 height 31
click at [102, 50] on link "Dockets" at bounding box center [75, 49] width 150 height 30
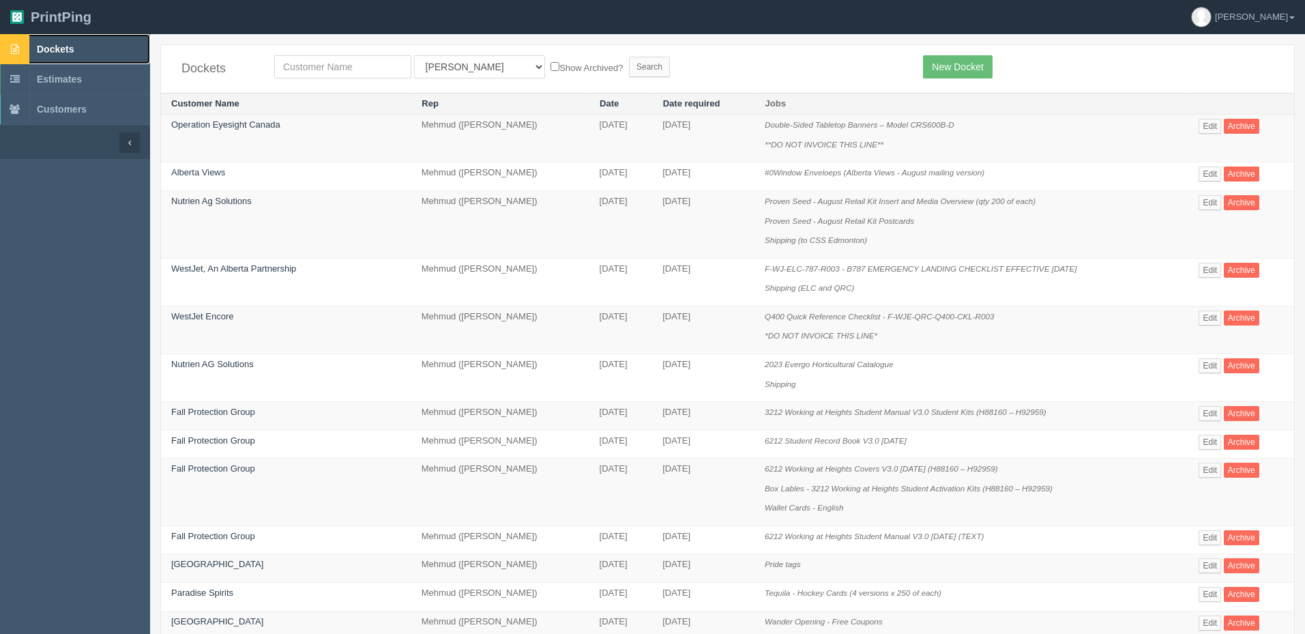
click at [93, 48] on link "Dockets" at bounding box center [75, 49] width 150 height 30
